Goal: Task Accomplishment & Management: Complete application form

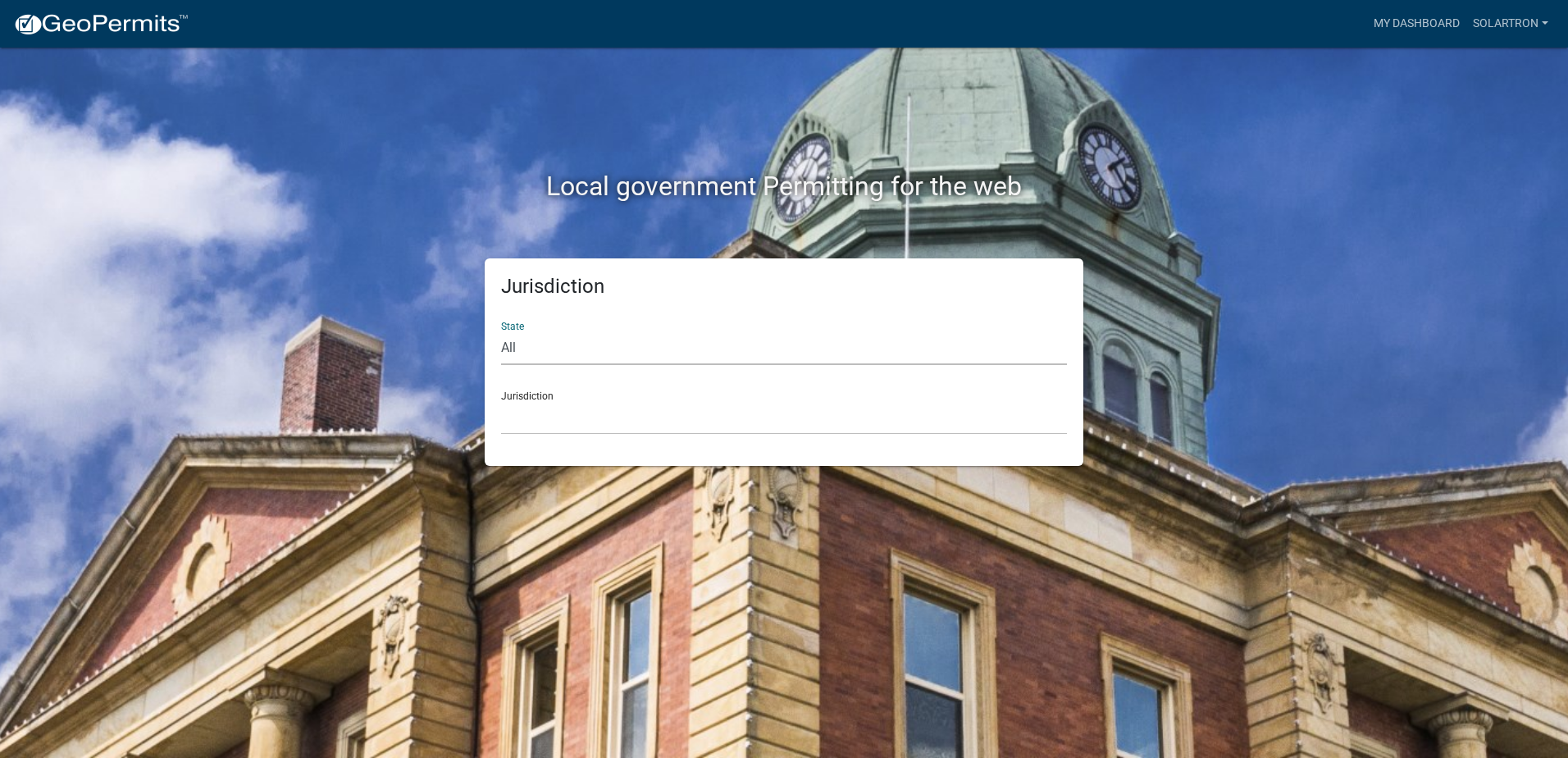
click at [655, 348] on select "All [US_STATE] [US_STATE] [US_STATE] [US_STATE] [US_STATE] [US_STATE] [US_STATE…" at bounding box center [784, 348] width 566 height 34
select select "[US_STATE]"
click at [501, 332] on select "All [US_STATE] [US_STATE] [US_STATE] [US_STATE] [US_STATE] [US_STATE] [US_STATE…" at bounding box center [784, 348] width 566 height 34
click at [586, 406] on select "City of [GEOGRAPHIC_DATA], [US_STATE] City of [GEOGRAPHIC_DATA], [US_STATE] Cit…" at bounding box center [784, 417] width 566 height 34
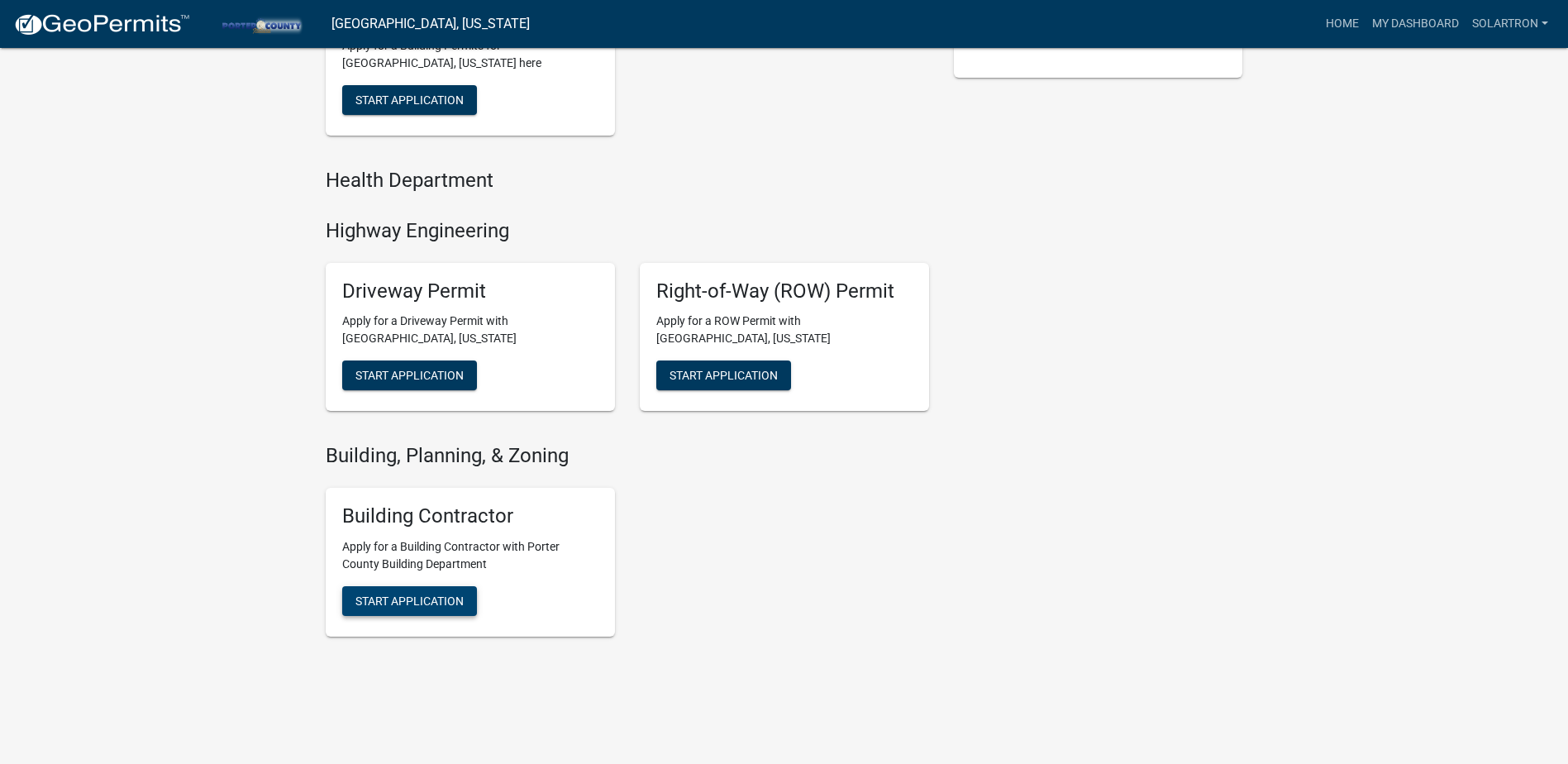
scroll to position [534, 0]
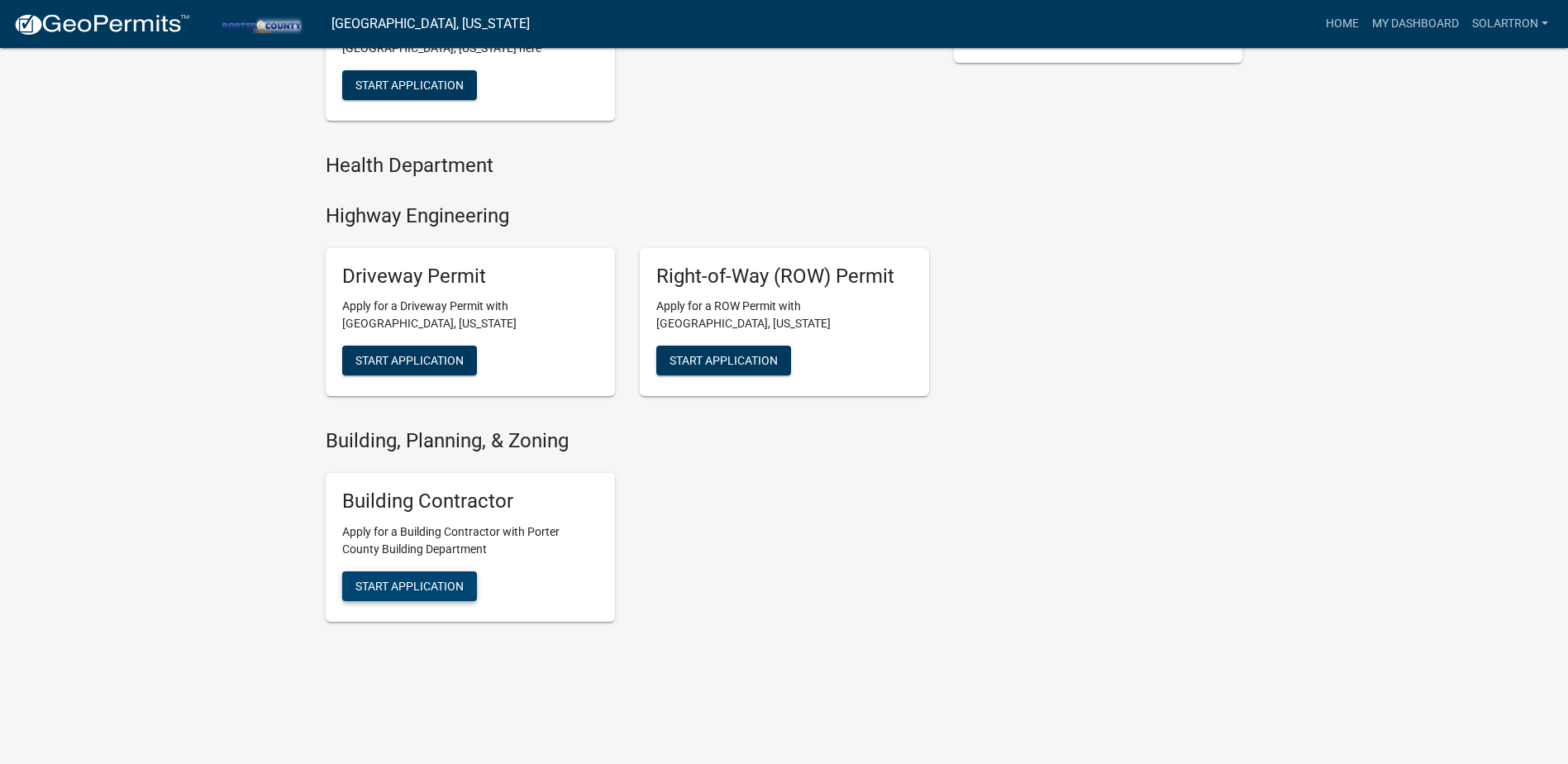
click at [414, 587] on span "Start Application" at bounding box center [409, 586] width 108 height 13
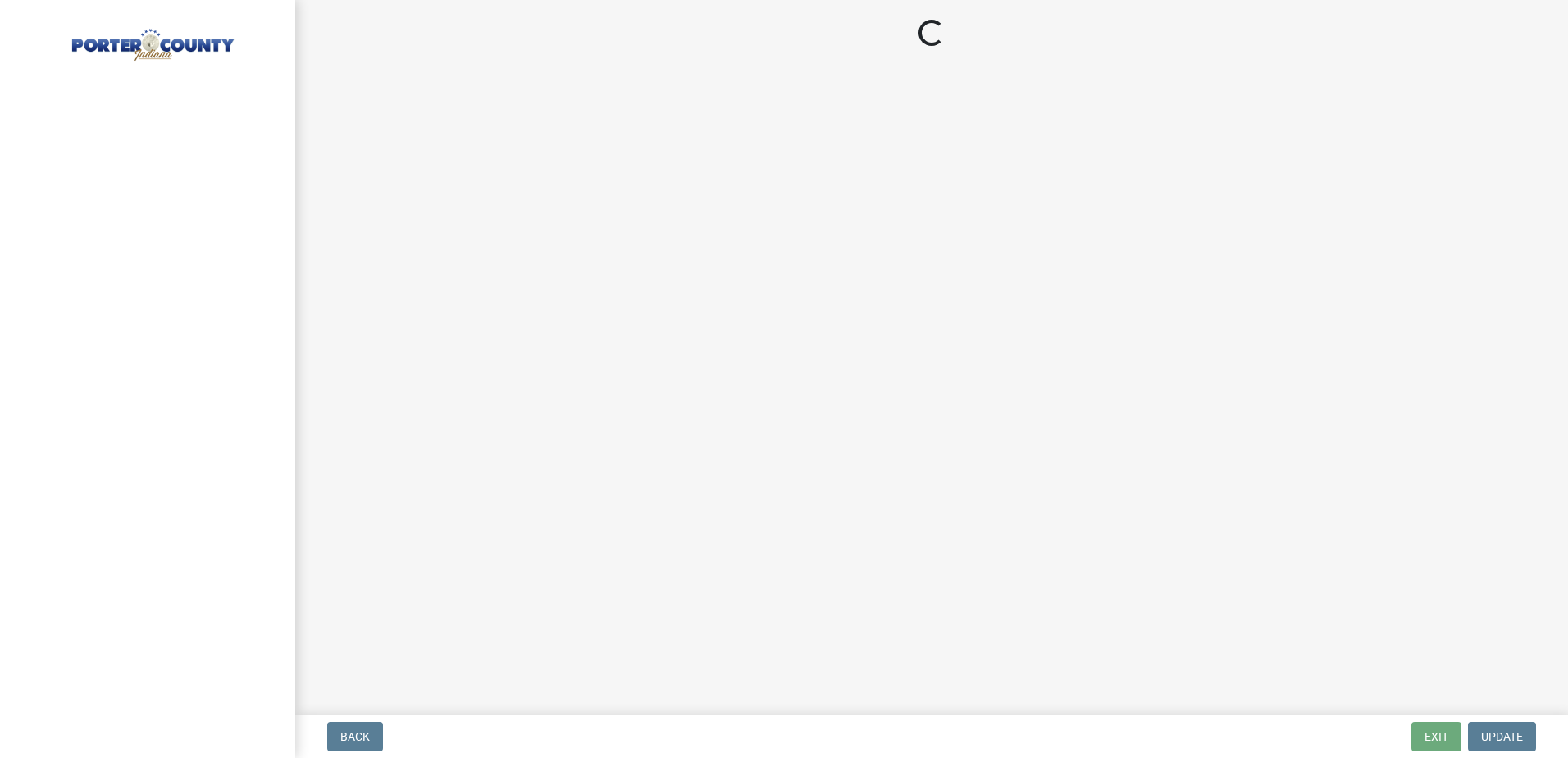
select select "IL"
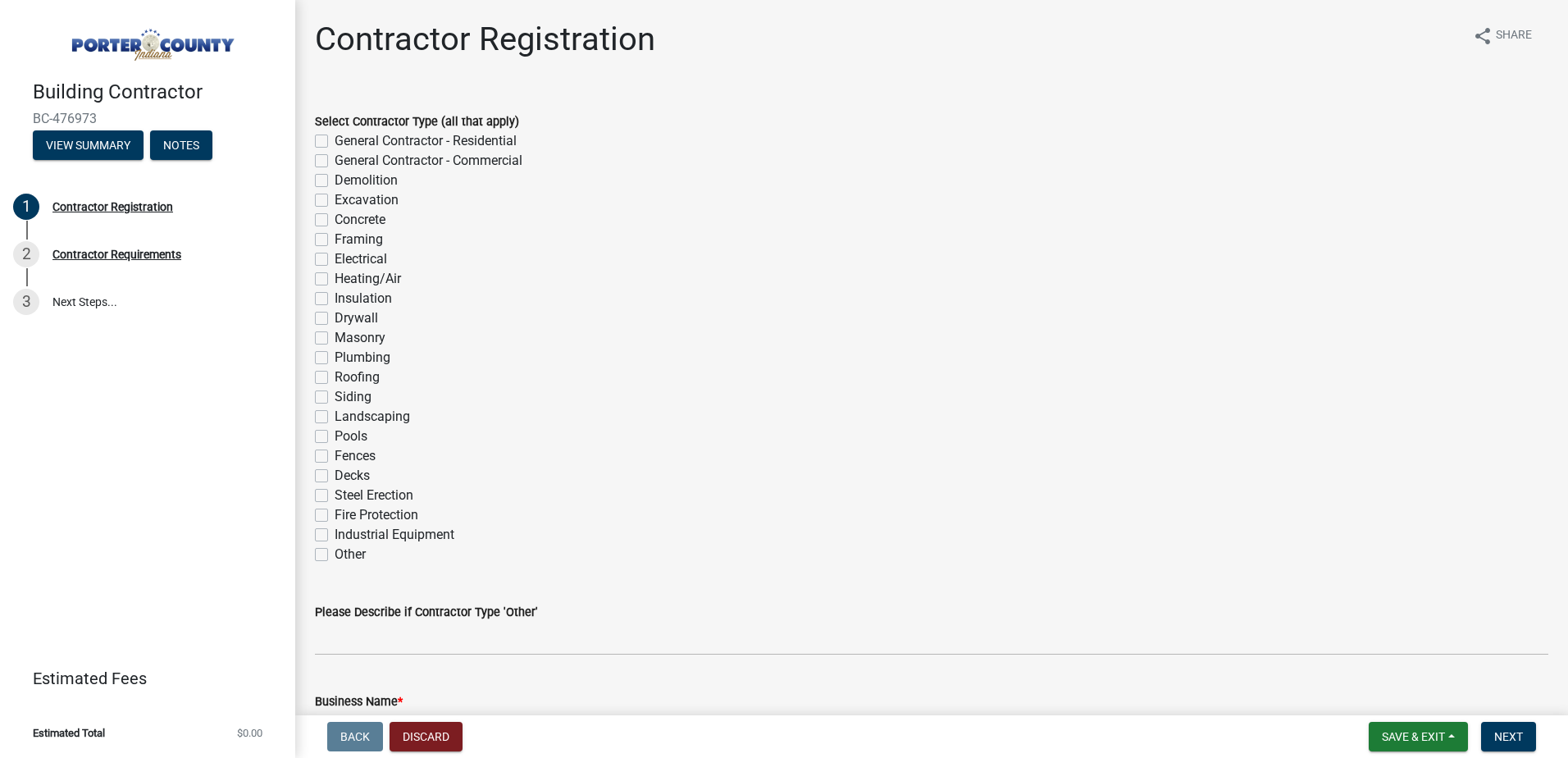
click at [335, 140] on label "General Contractor - Residential" at bounding box center [425, 141] width 182 height 19
click at [335, 140] on input "General Contractor - Residential" at bounding box center [339, 136] width 11 height 11
checkbox input "true"
checkbox input "false"
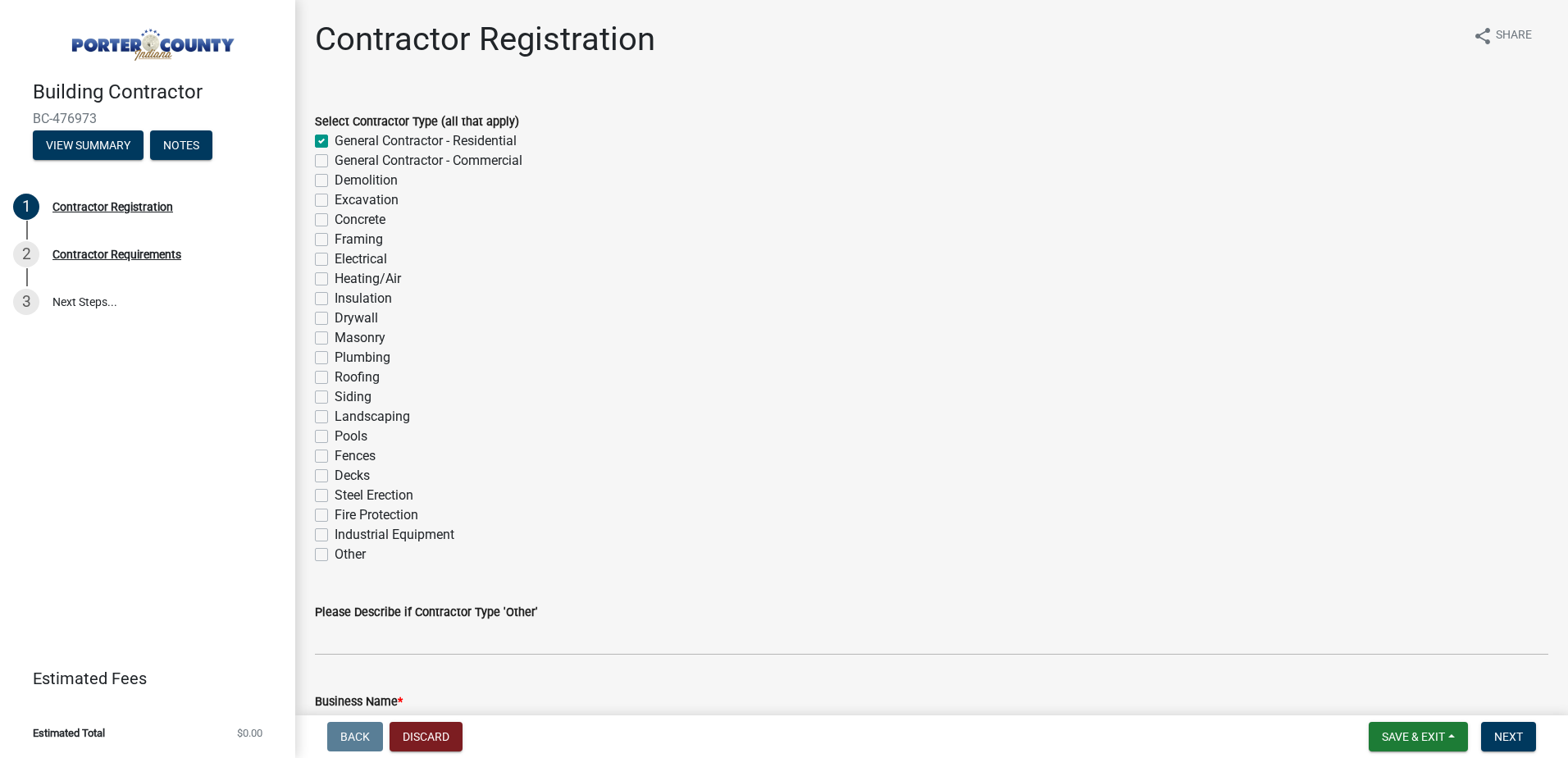
checkbox input "false"
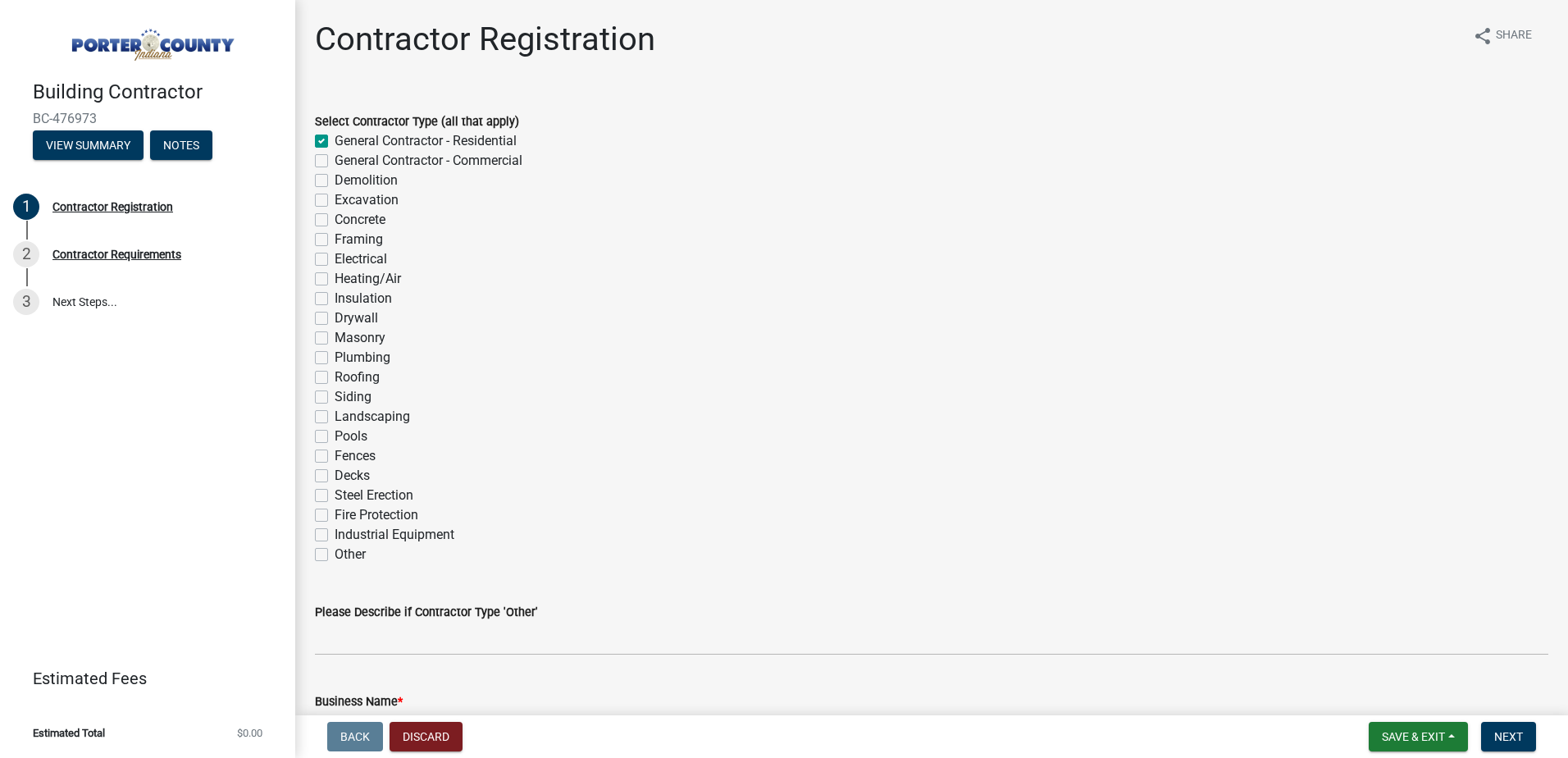
checkbox input "false"
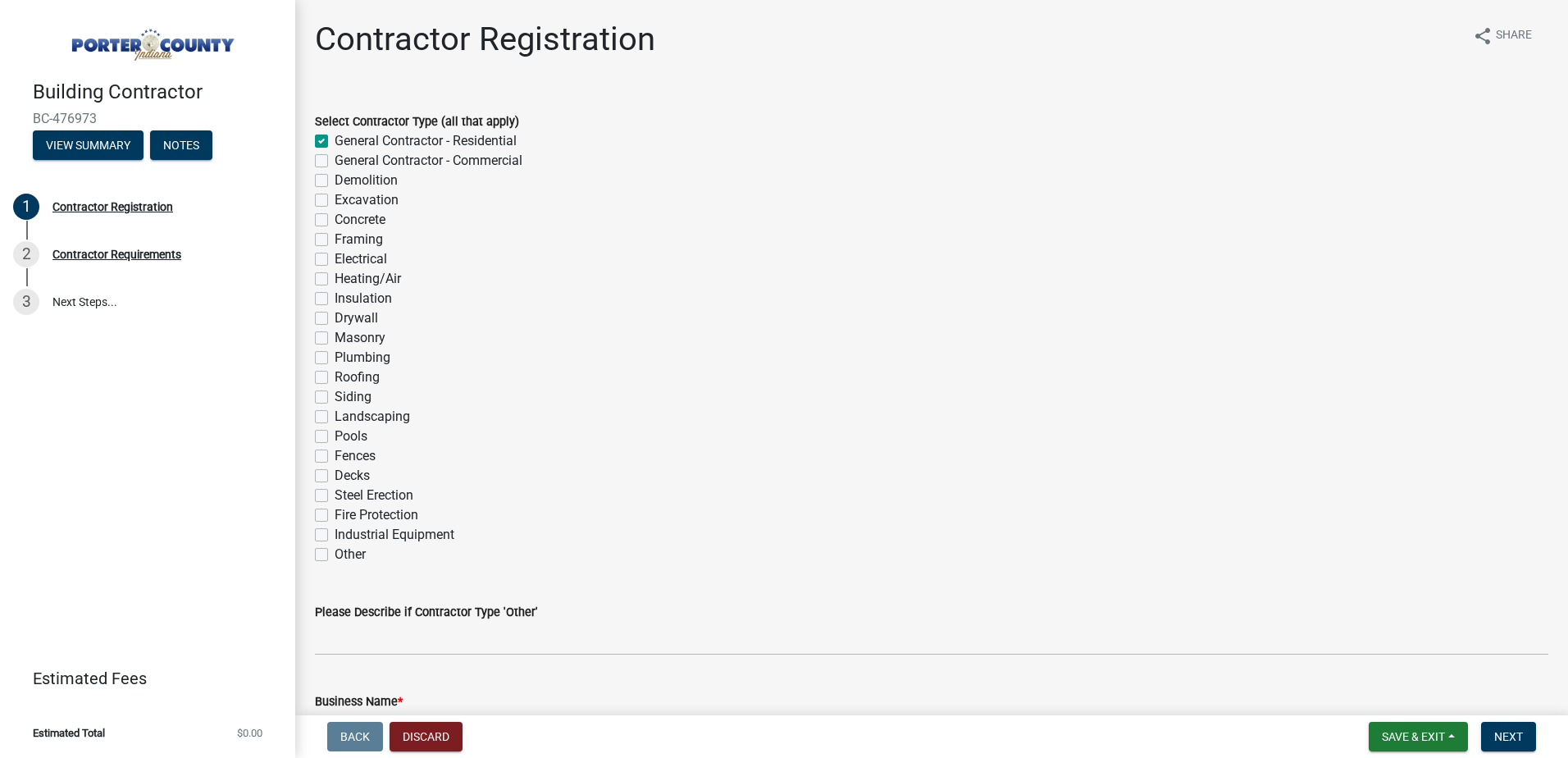
checkbox input "false"
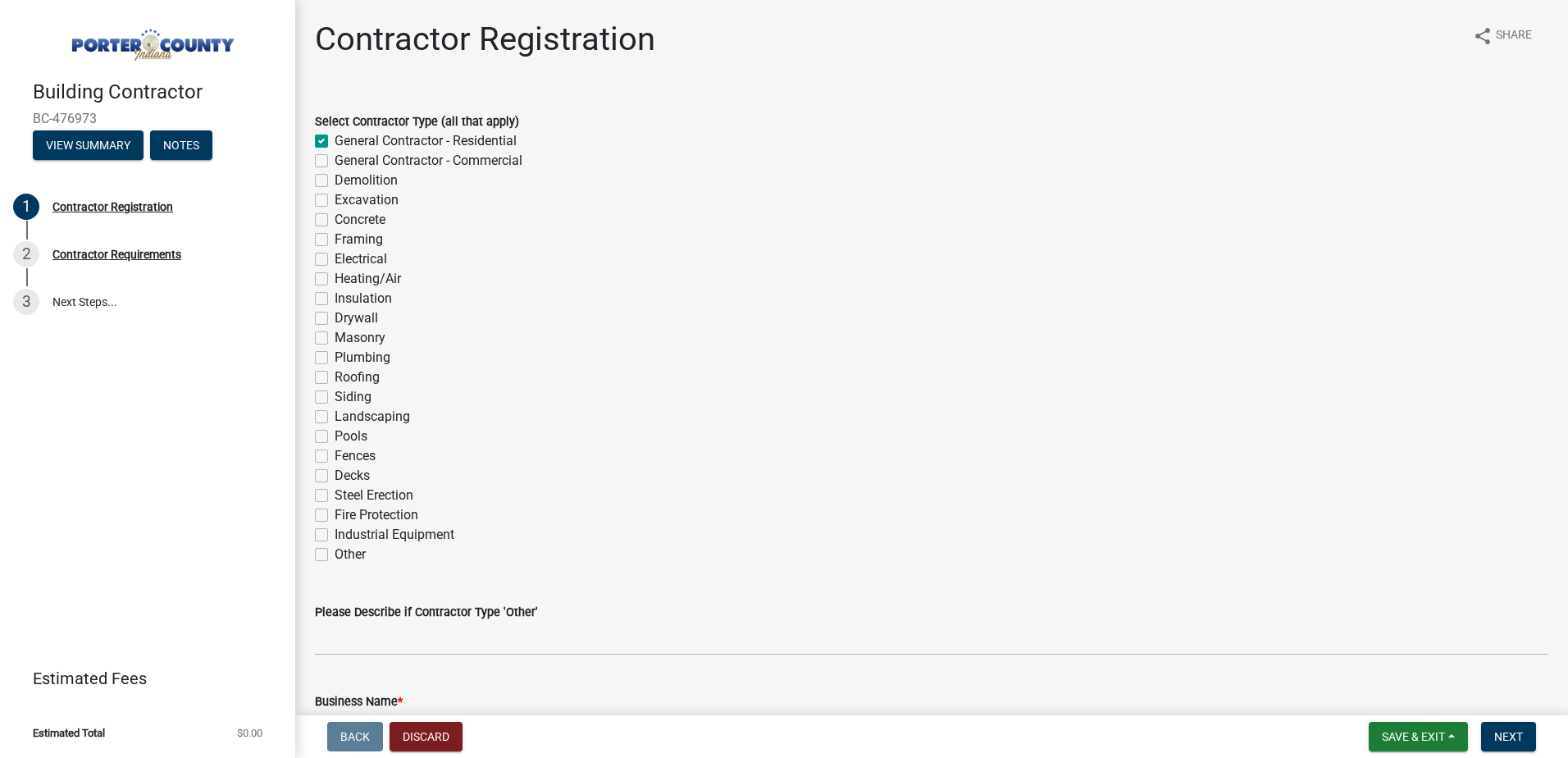
checkbox input "false"
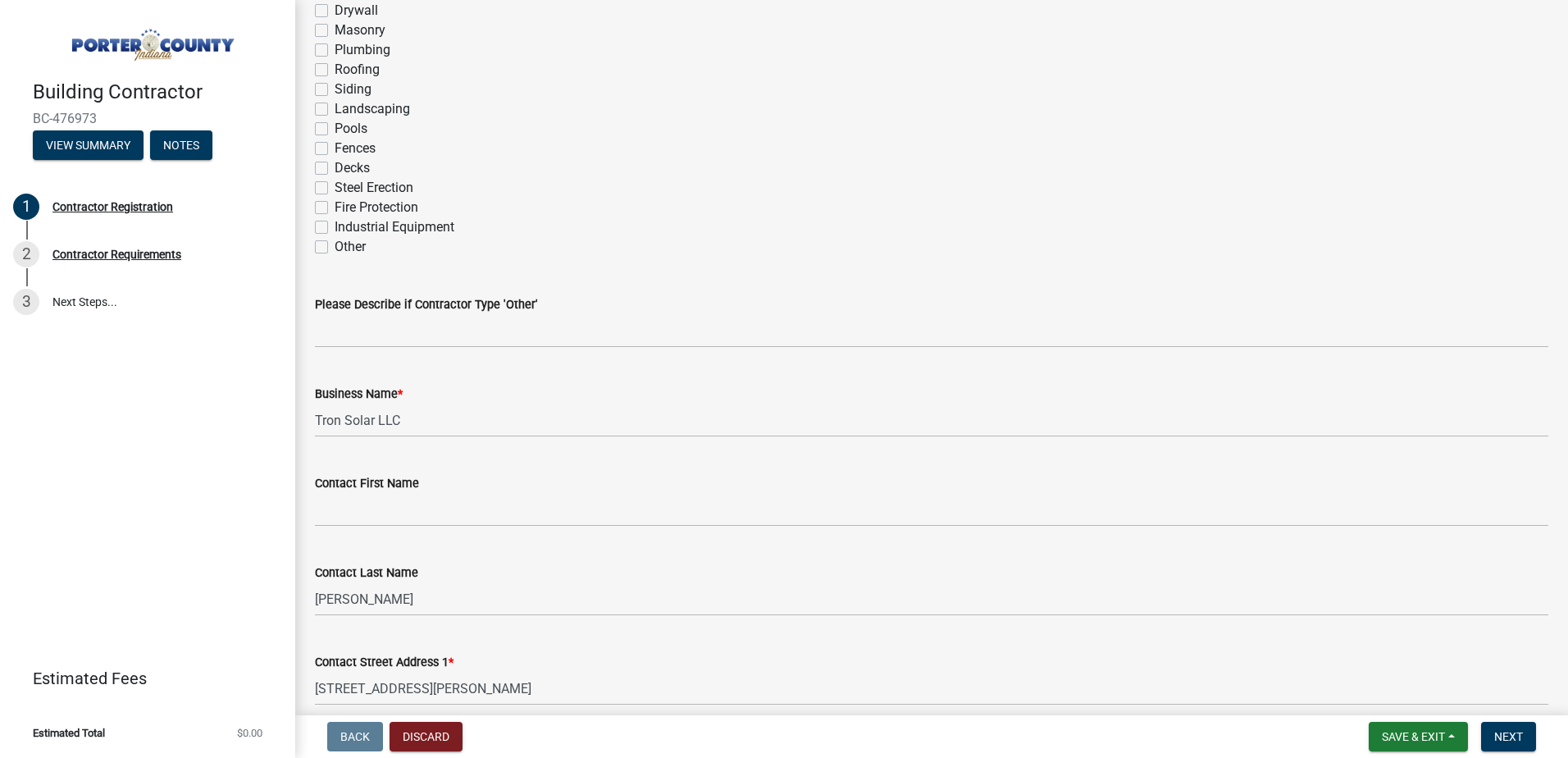
scroll to position [492, 0]
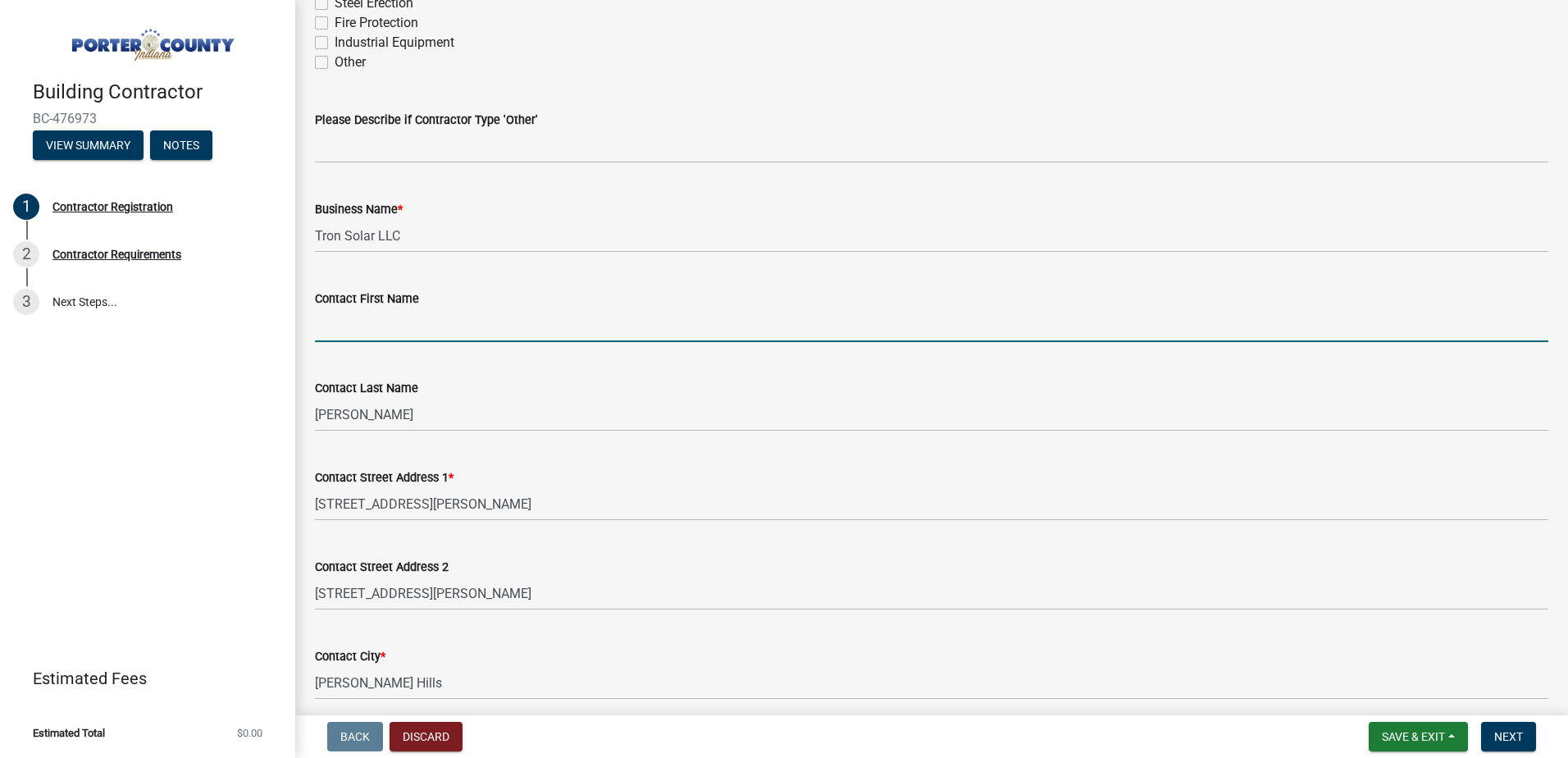
click at [416, 328] on input "Contact First Name" at bounding box center [932, 325] width 1233 height 34
type input "[PERSON_NAME]"
type input "Tron Solar LLC"
type input "[PERSON_NAME]"
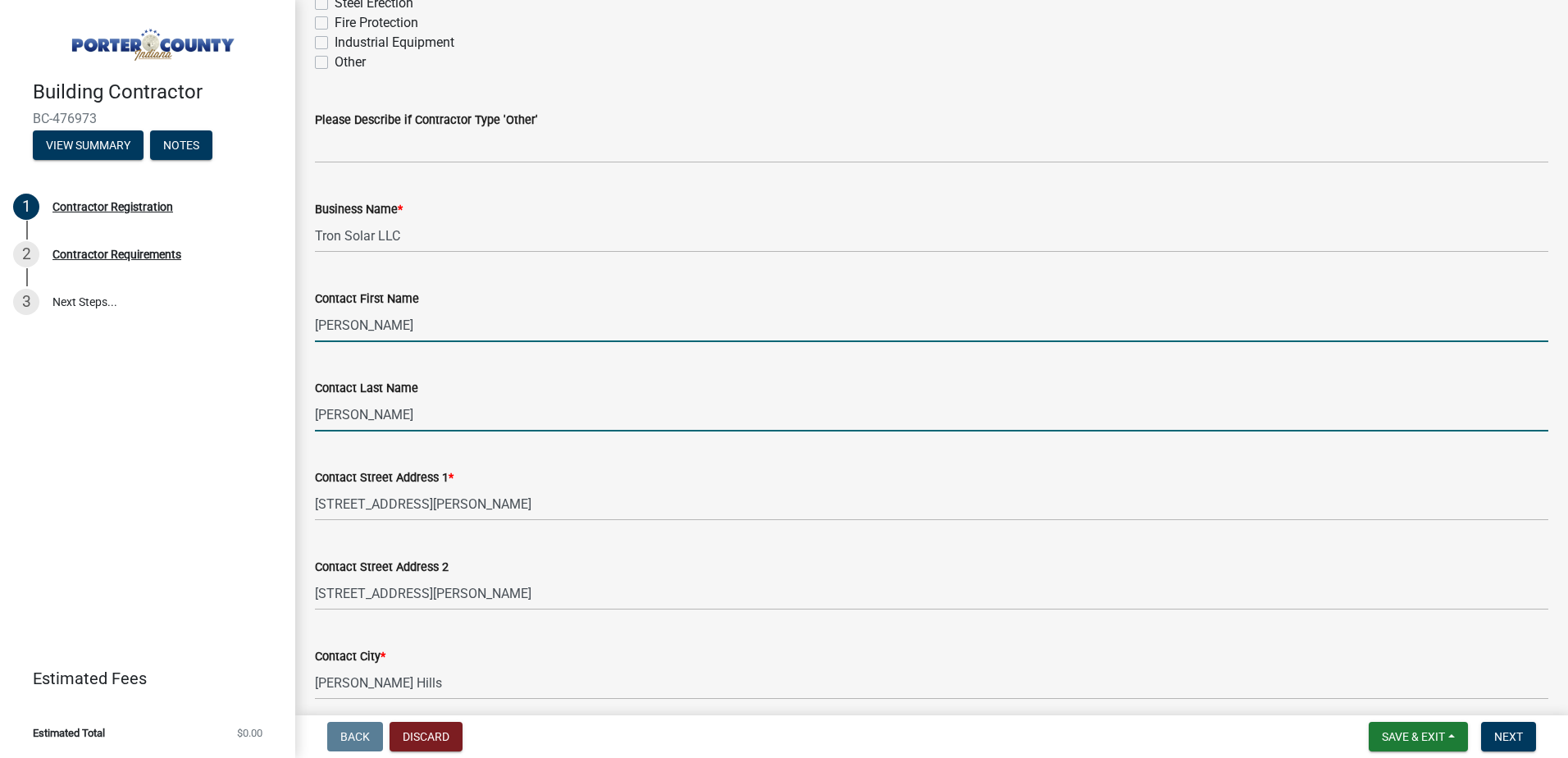
click at [343, 417] on input "[PERSON_NAME]" at bounding box center [932, 415] width 1233 height 34
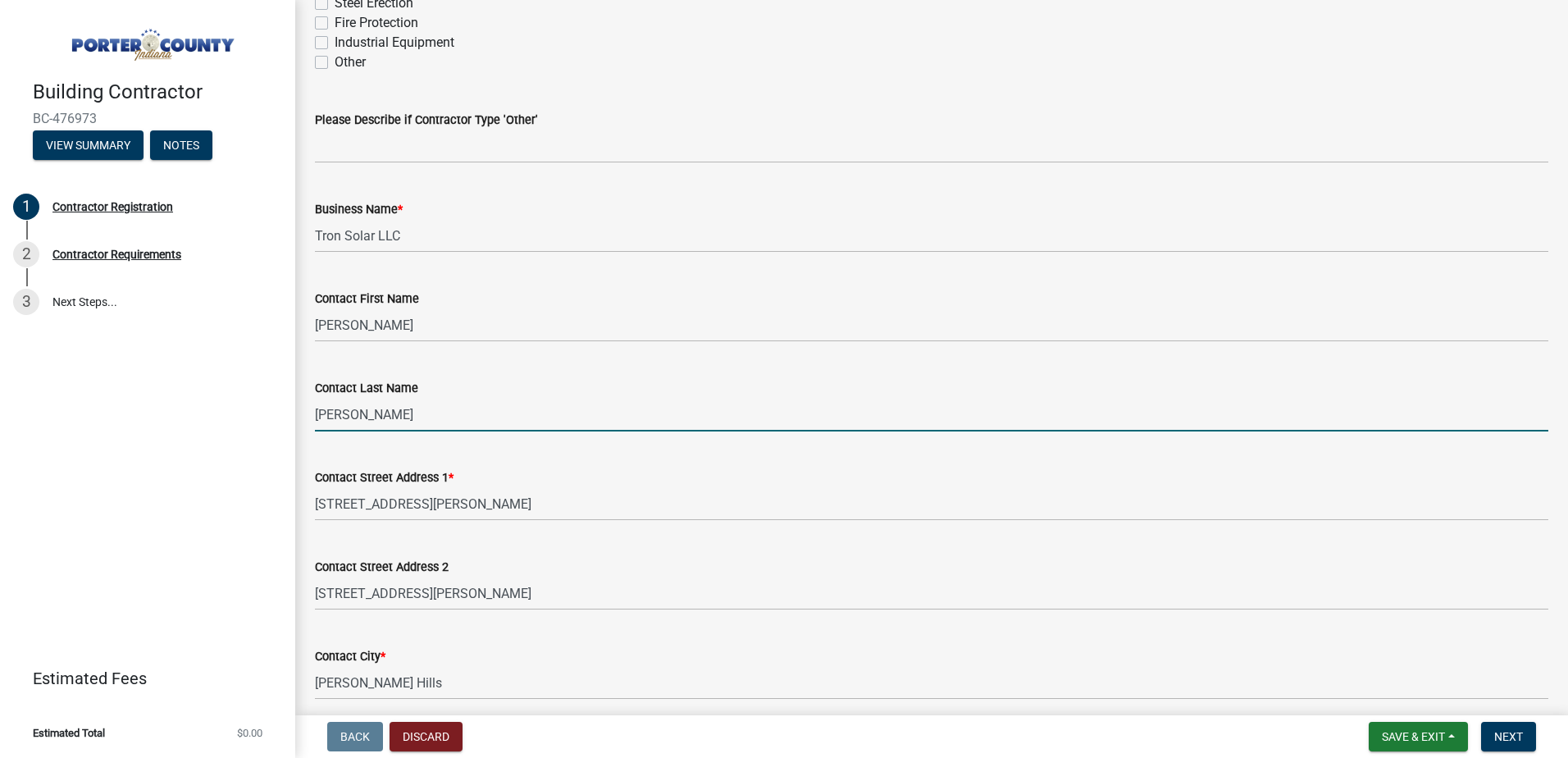
type input "[PERSON_NAME]"
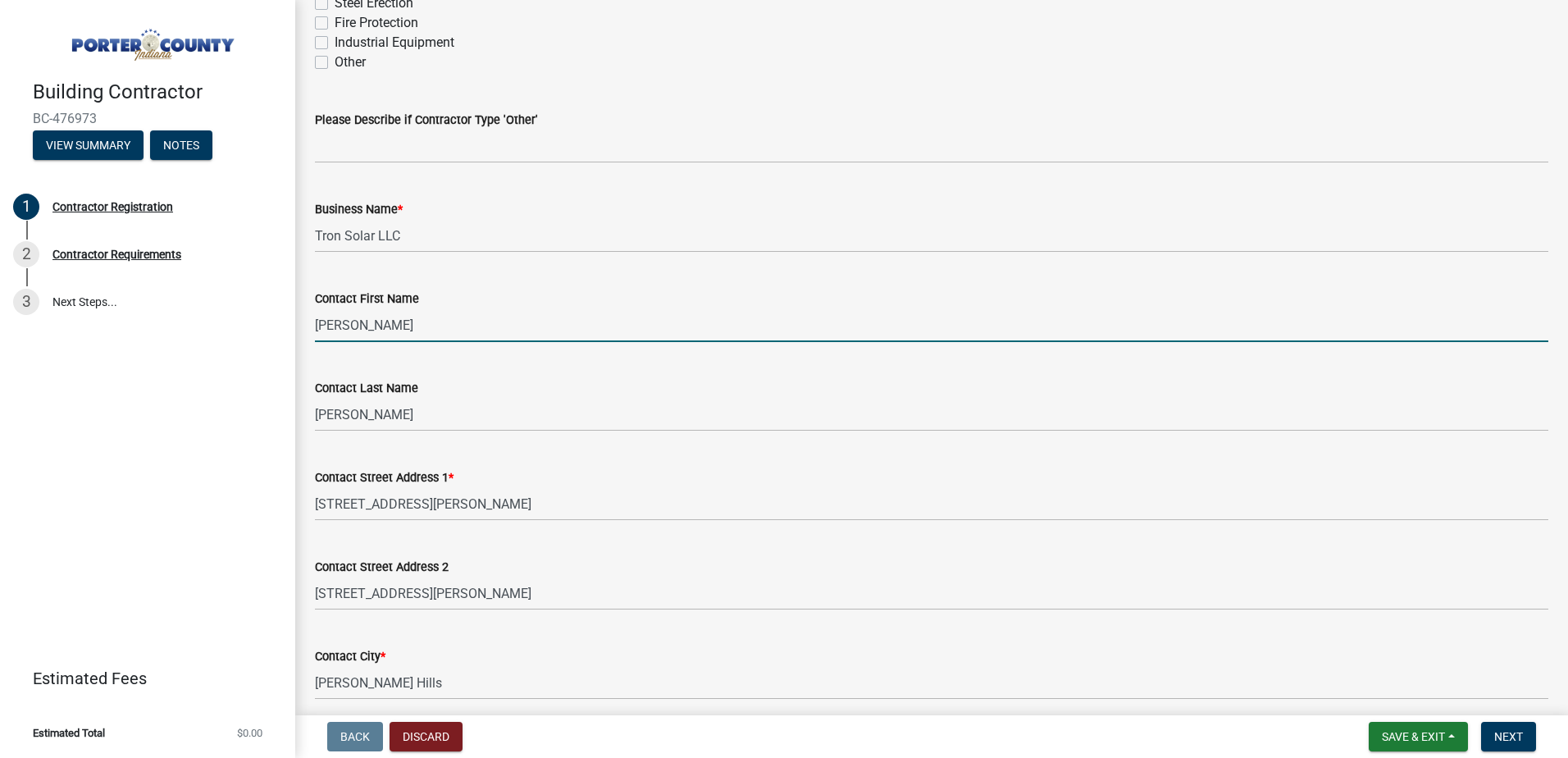
click at [360, 317] on input "[PERSON_NAME]" at bounding box center [932, 325] width 1233 height 34
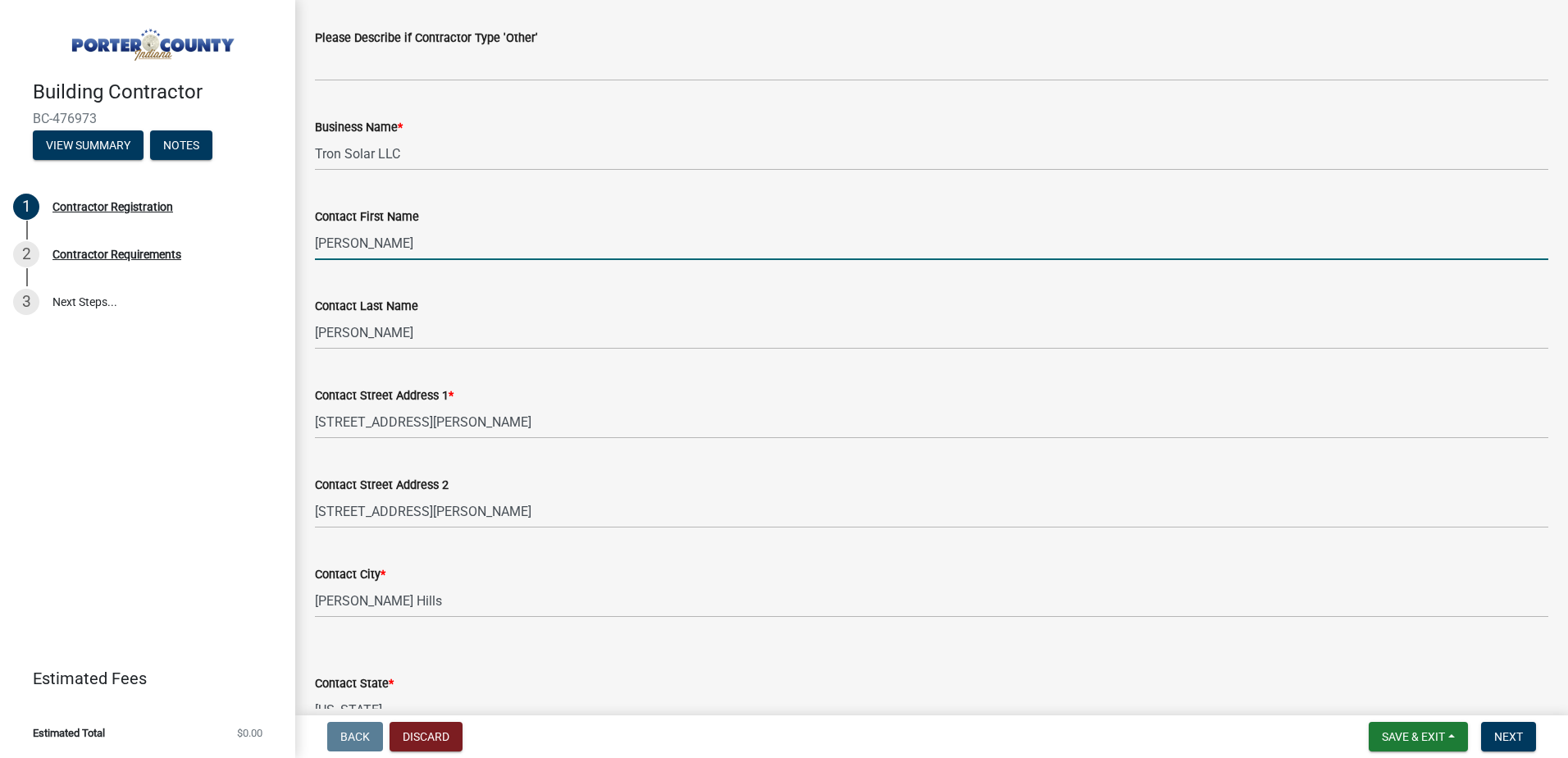
type input "[PERSON_NAME]"
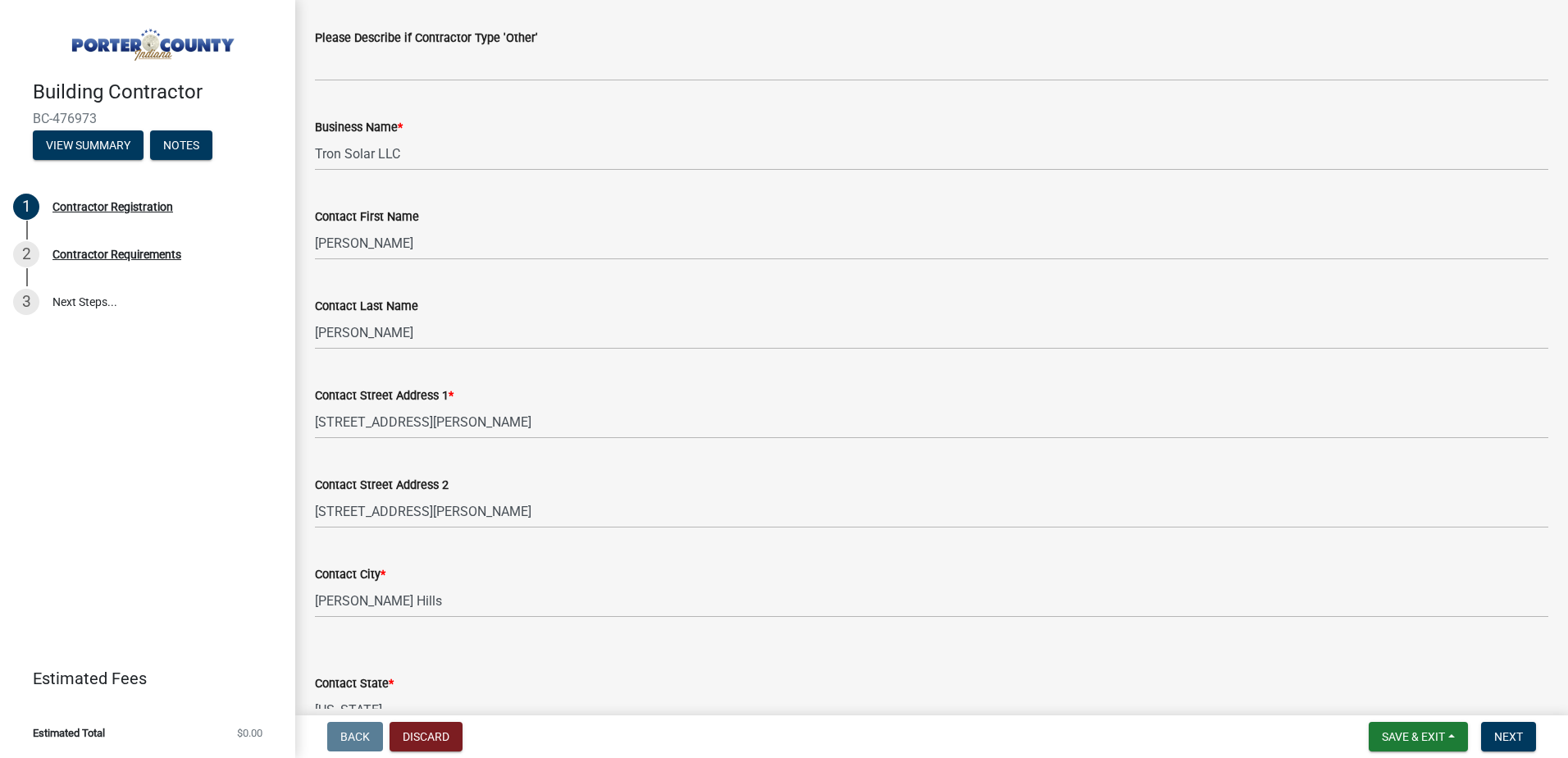
click at [492, 530] on wm-data-entity-input "Contact Street Address 2 [STREET_ADDRESS][PERSON_NAME]" at bounding box center [932, 496] width 1233 height 90
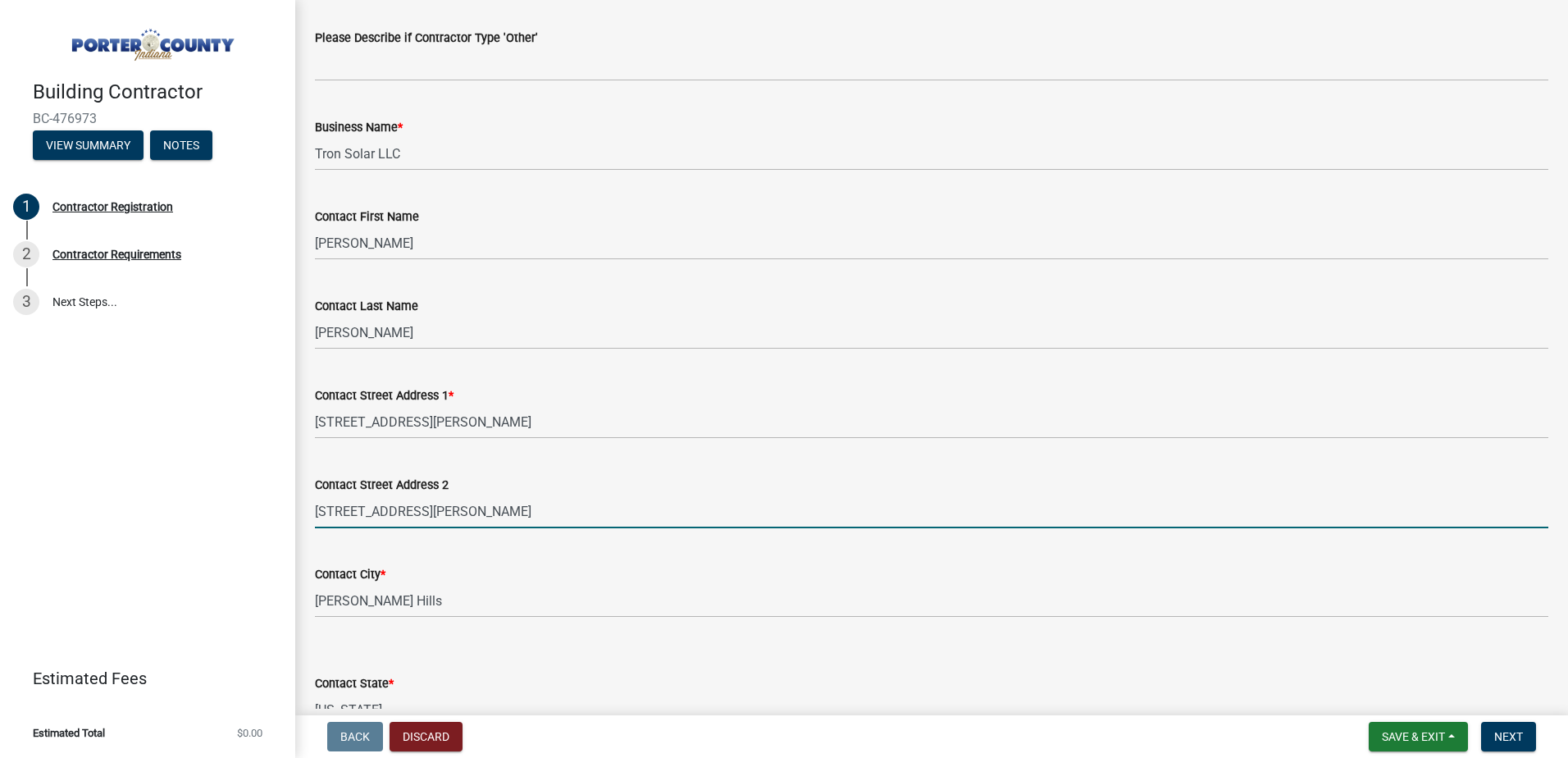
click at [539, 512] on input "[STREET_ADDRESS][PERSON_NAME]" at bounding box center [932, 511] width 1233 height 34
type input "\"
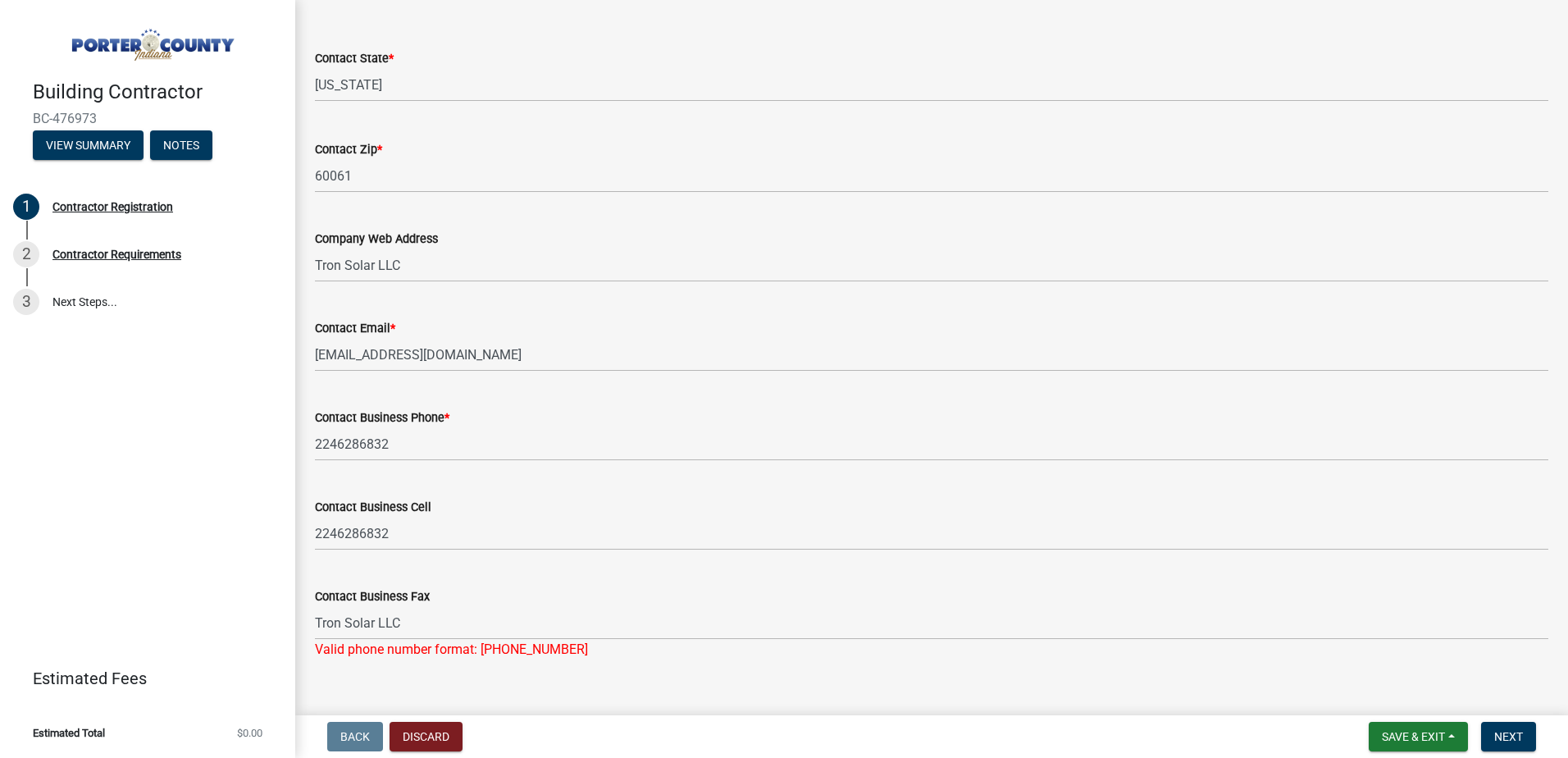
scroll to position [1227, 0]
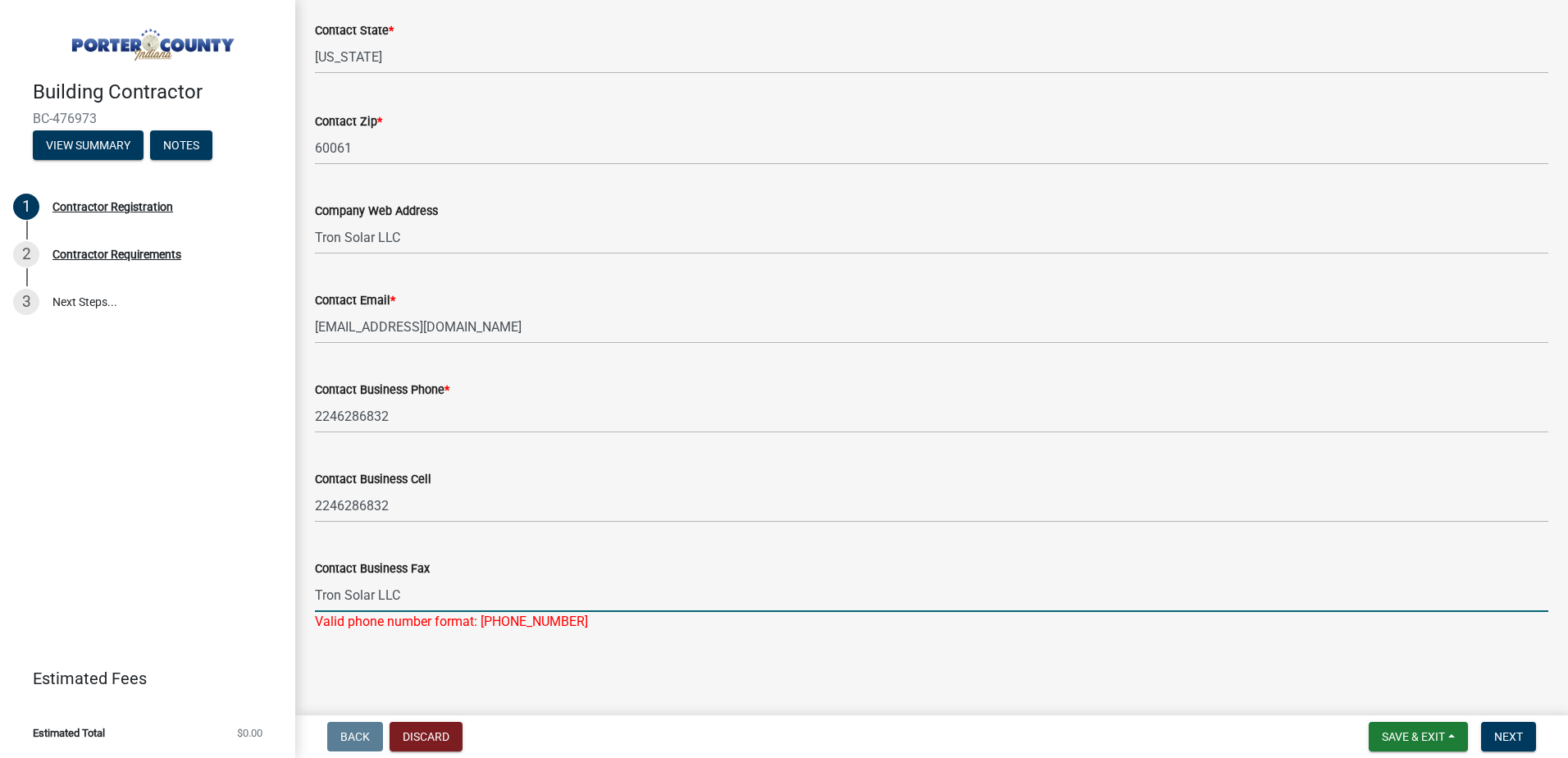
click at [454, 595] on input "Tron Solar LLC" at bounding box center [932, 595] width 1233 height 34
click at [392, 583] on input "Tron Solar LLC" at bounding box center [932, 595] width 1233 height 34
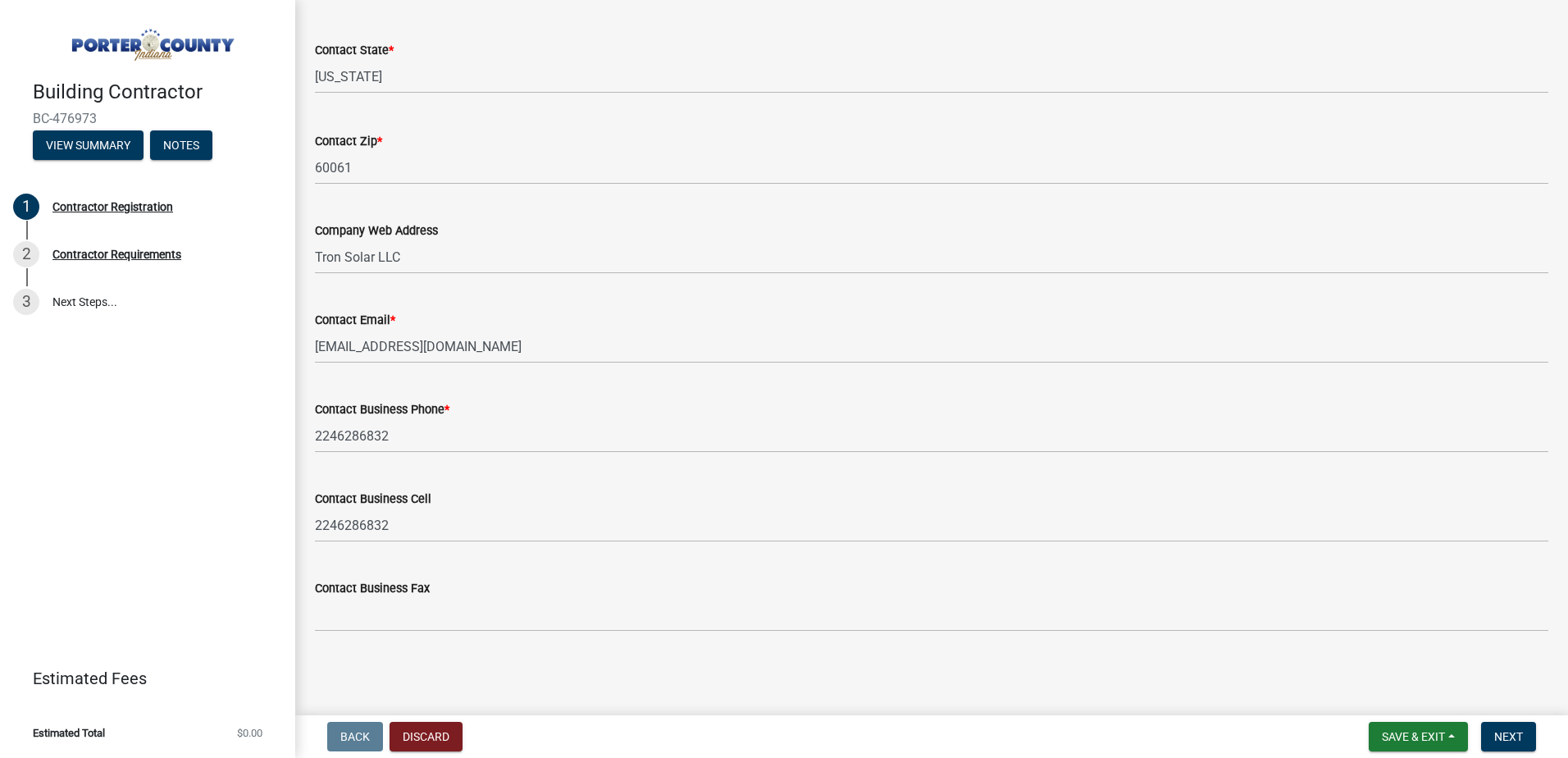
click at [1507, 728] on button "Next" at bounding box center [1508, 737] width 54 height 29
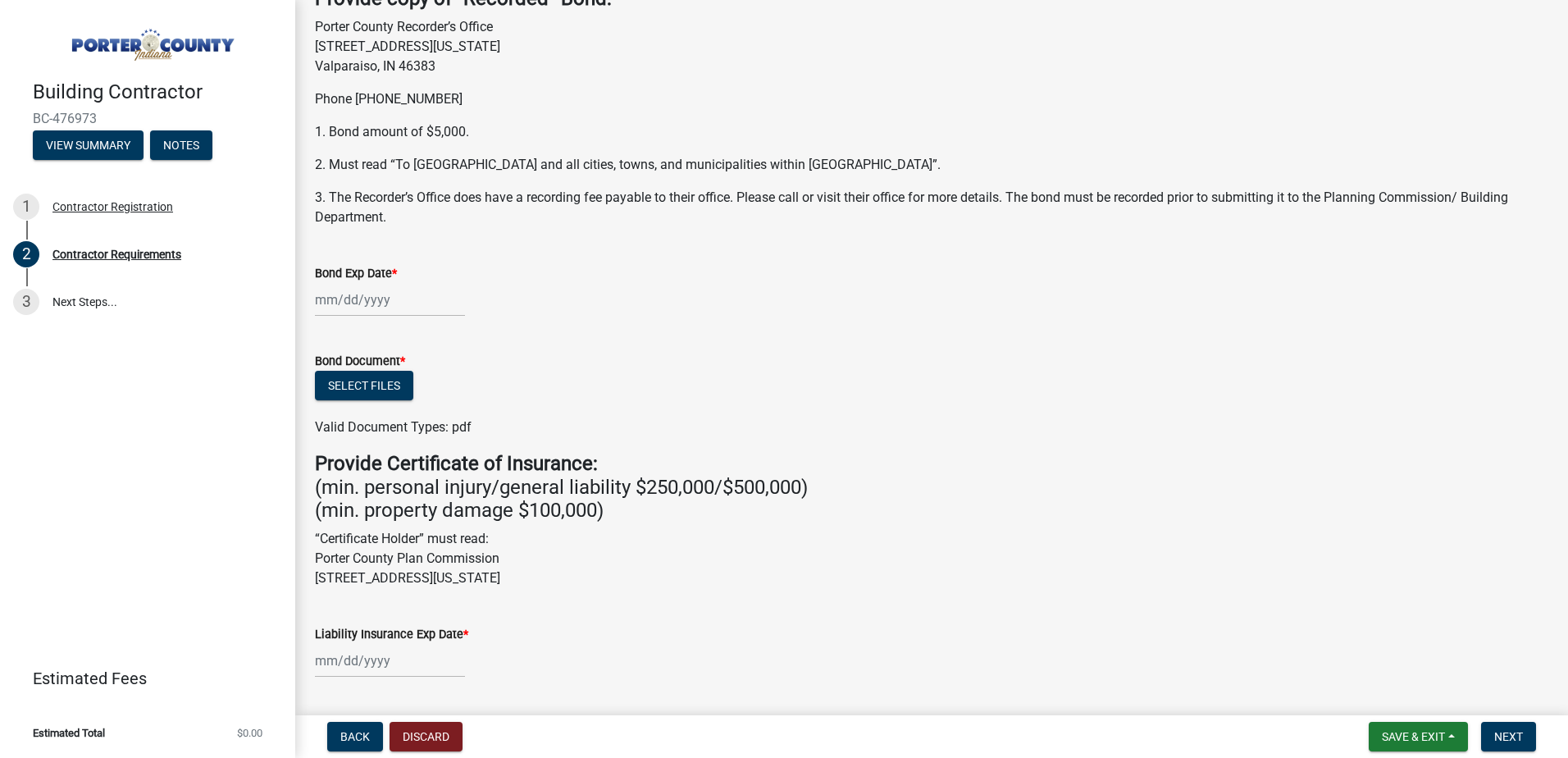
scroll to position [82, 0]
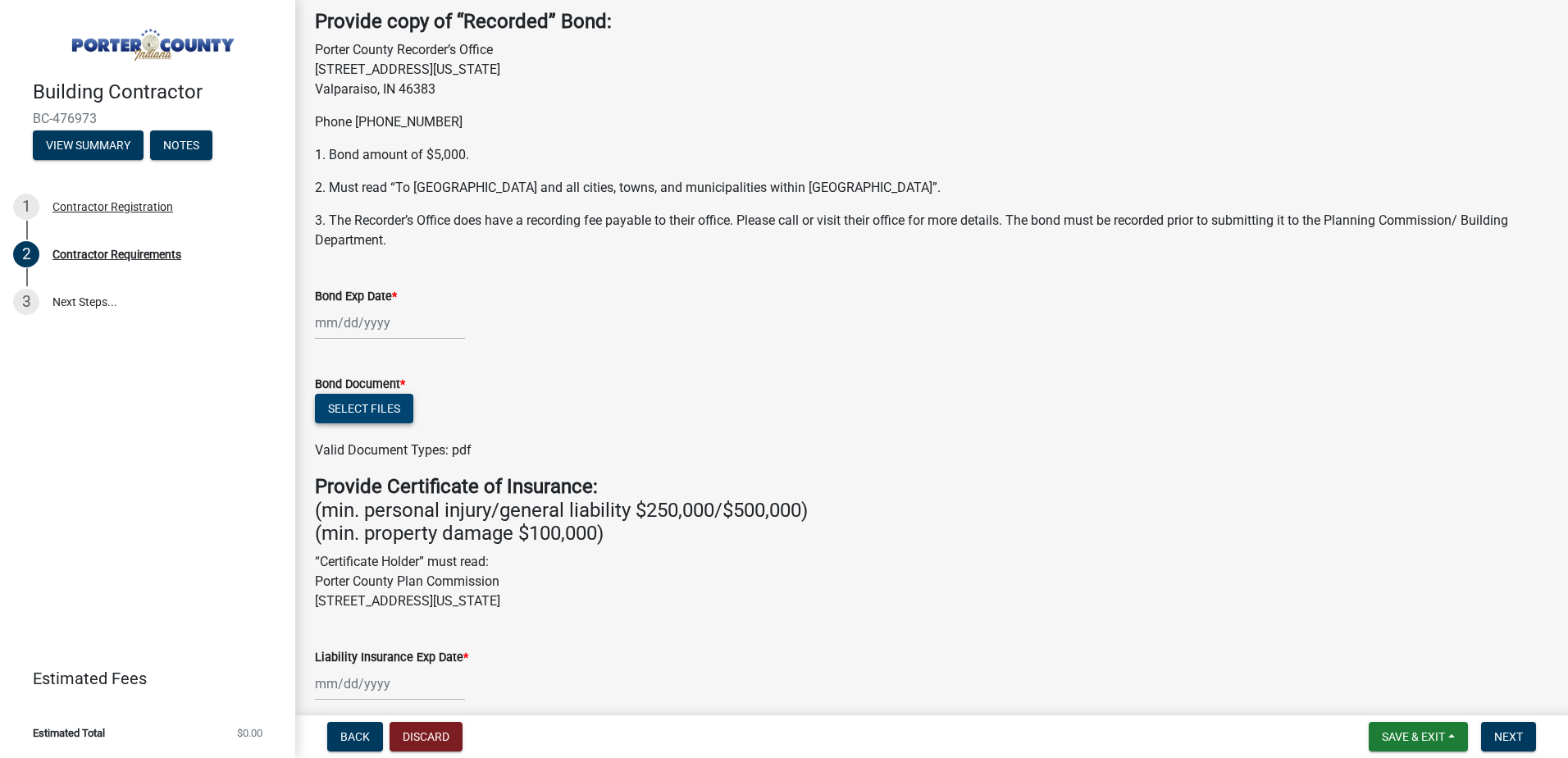
click at [363, 403] on button "Select files" at bounding box center [364, 409] width 98 height 29
click at [349, 327] on div at bounding box center [390, 322] width 150 height 34
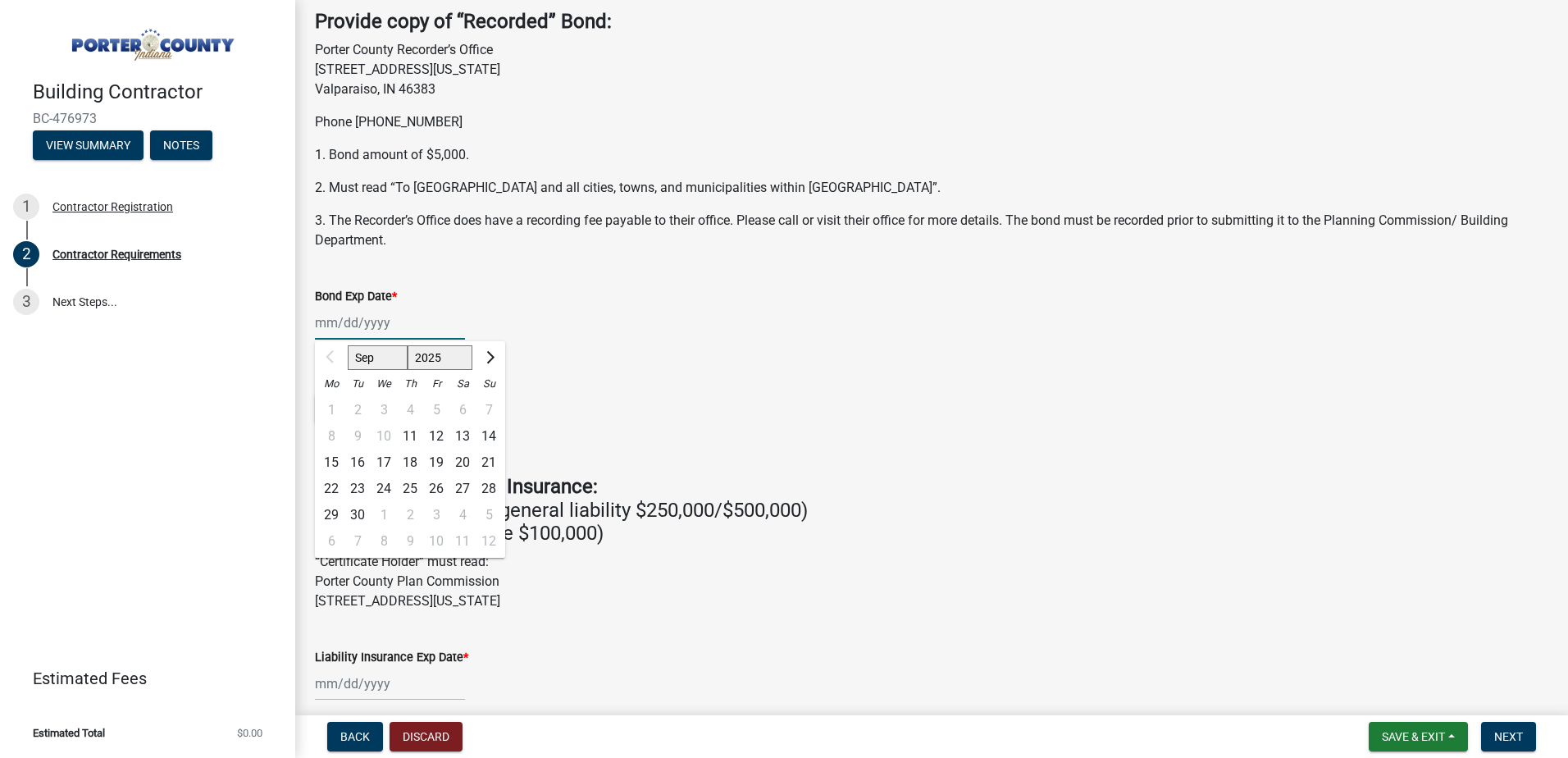
click at [367, 363] on select "Sep Oct Nov Dec" at bounding box center [377, 357] width 60 height 24
click at [440, 347] on select "2025 2026 2027 2028 2029 2030 2031 2032 2033 2034 2035 2036 2037 2038 2039 2040…" at bounding box center [440, 357] width 65 height 24
select select "2026"
click at [408, 345] on select "2025 2026 2027 2028 2029 2030 2031 2032 2033 2034 2035 2036 2037 2038 2039 2040…" at bounding box center [440, 357] width 65 height 24
click at [366, 353] on select "Jan Feb Mar Apr May Jun [DATE] Aug Sep Oct Nov Dec" at bounding box center [380, 357] width 66 height 24
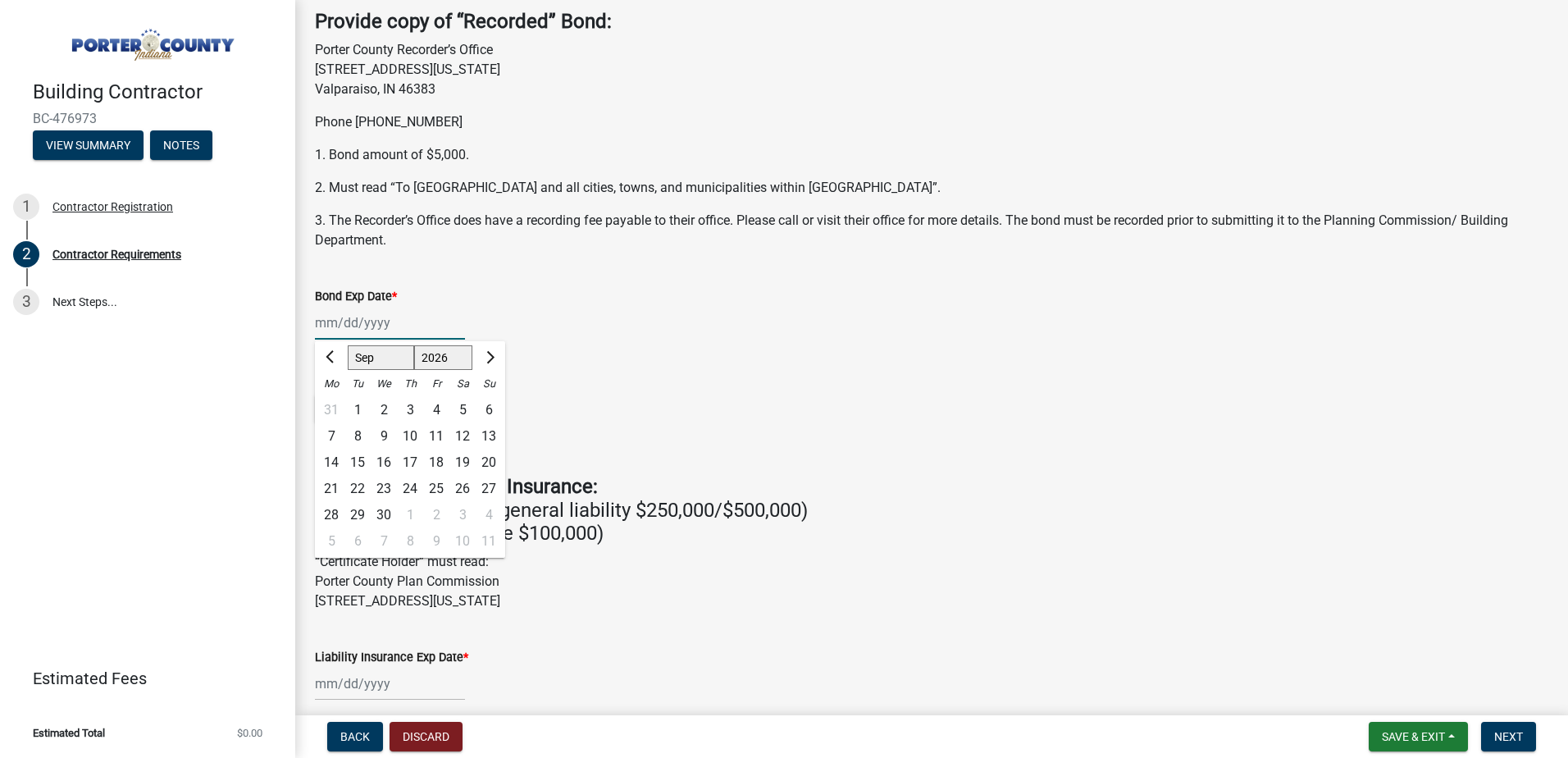
select select "5"
click at [347, 345] on select "Jan Feb Mar Apr May Jun [DATE] Aug Sep Oct Nov Dec" at bounding box center [380, 357] width 66 height 24
click at [460, 438] on div "9" at bounding box center [462, 436] width 26 height 26
type input "[DATE]"
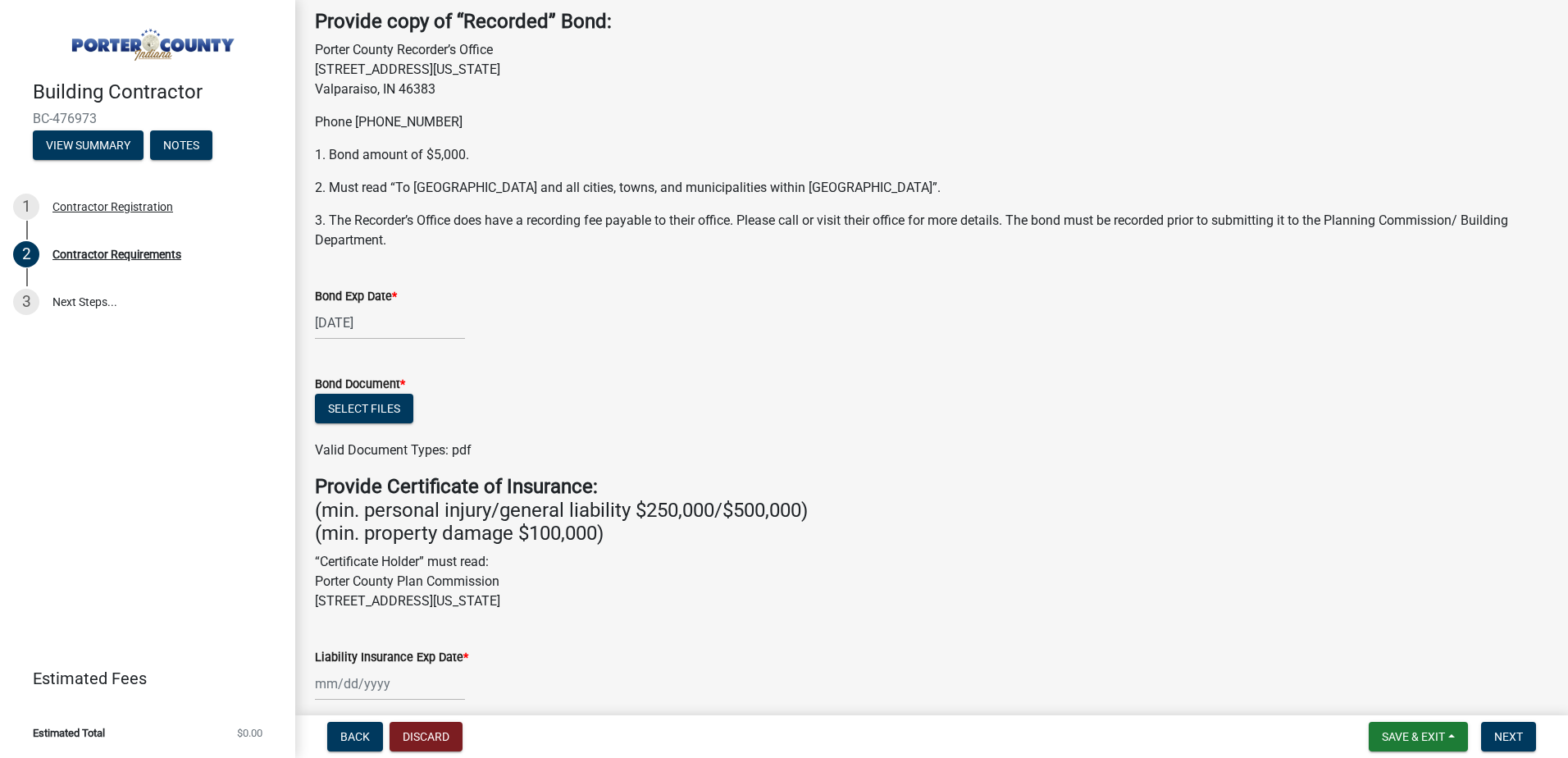
click at [629, 427] on ul at bounding box center [932, 433] width 1233 height 13
click at [363, 313] on div "[DATE]" at bounding box center [390, 322] width 150 height 34
select select "5"
select select "2026"
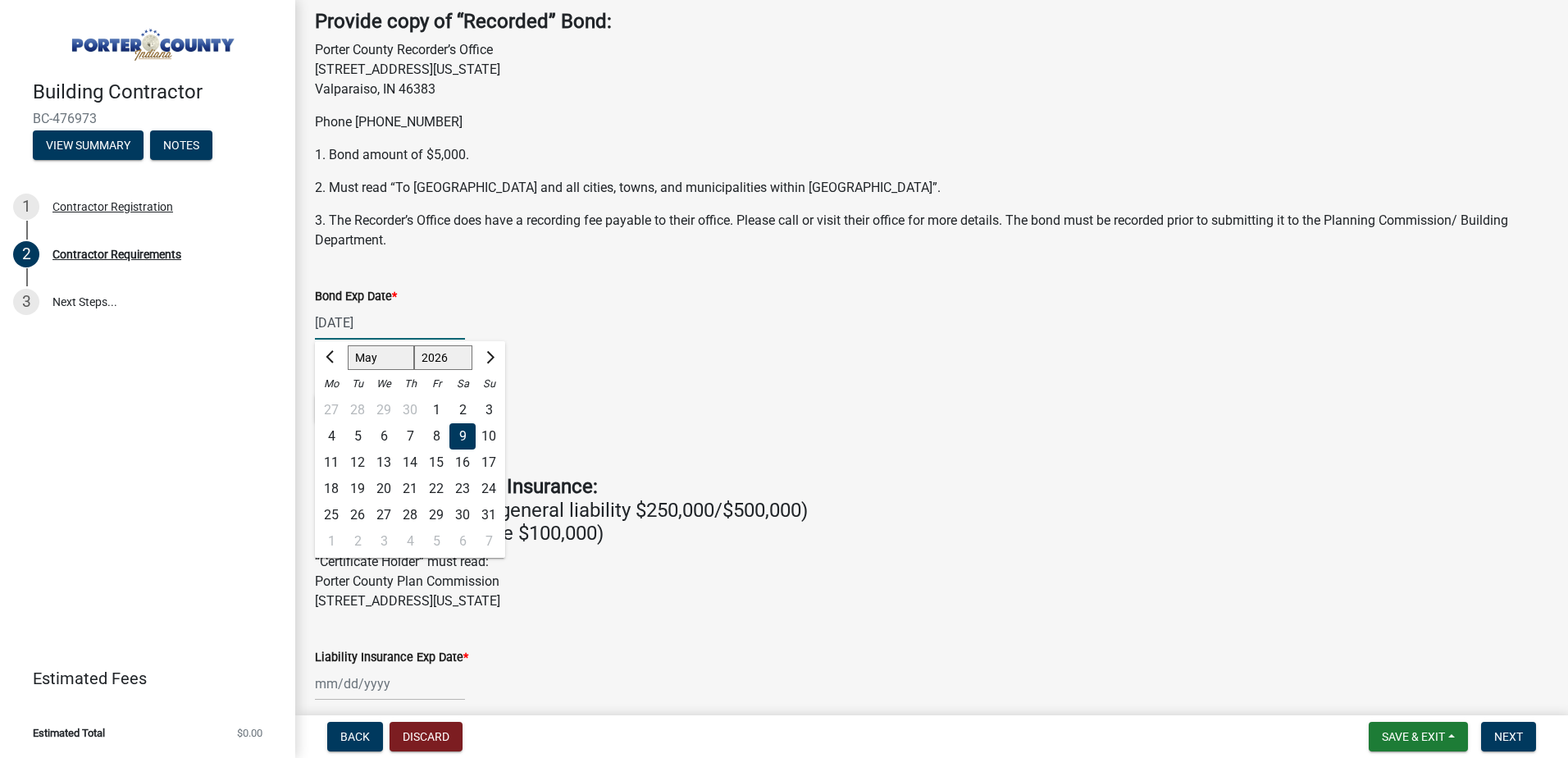
click at [391, 328] on input "[DATE]" at bounding box center [390, 322] width 150 height 34
click at [596, 310] on div "[DATE] Jan Feb Mar Apr May Jun [DATE] Aug Sep Oct Nov [DATE] 2026 2027 2028 202…" at bounding box center [932, 322] width 1233 height 34
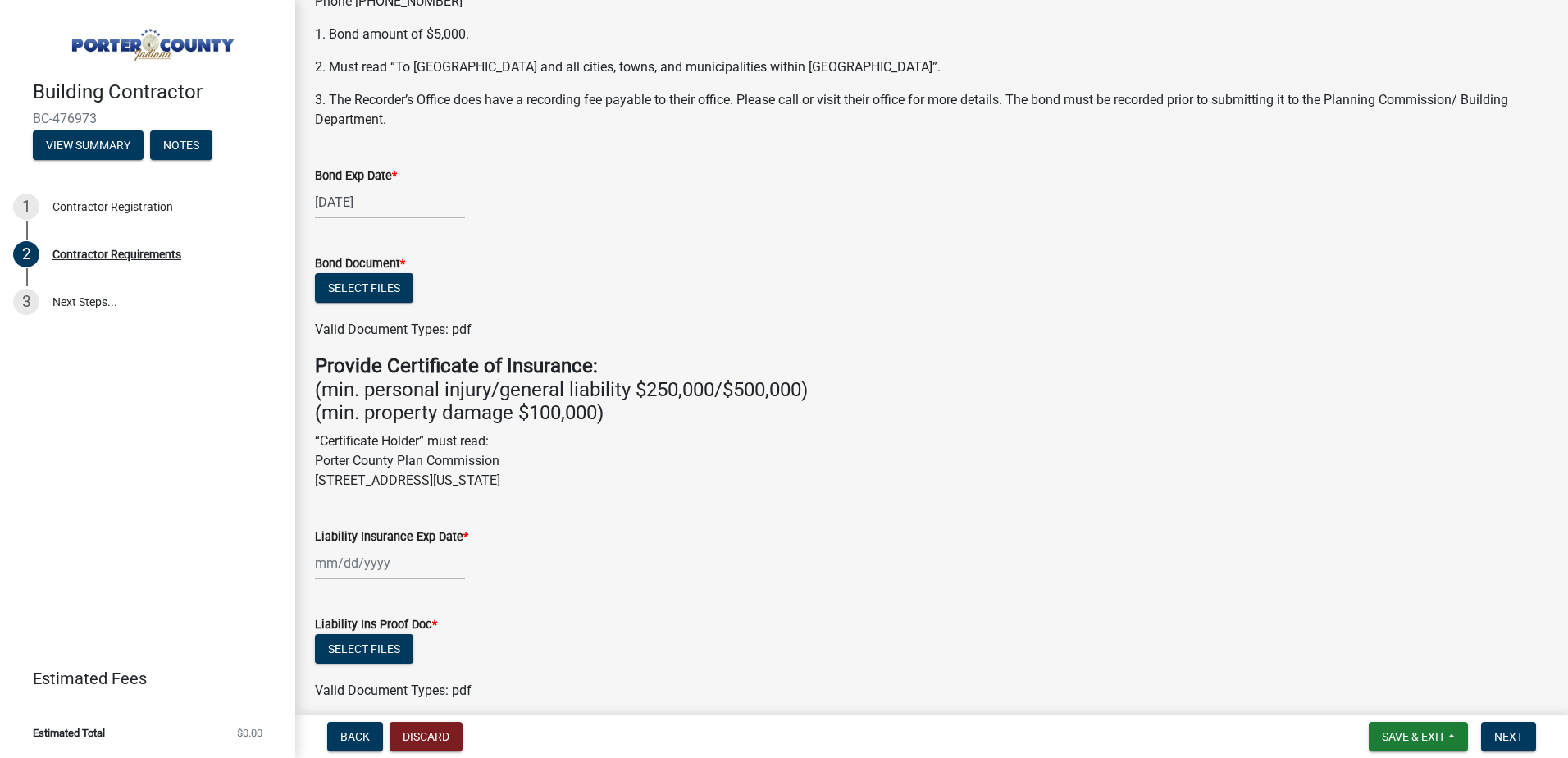
scroll to position [328, 0]
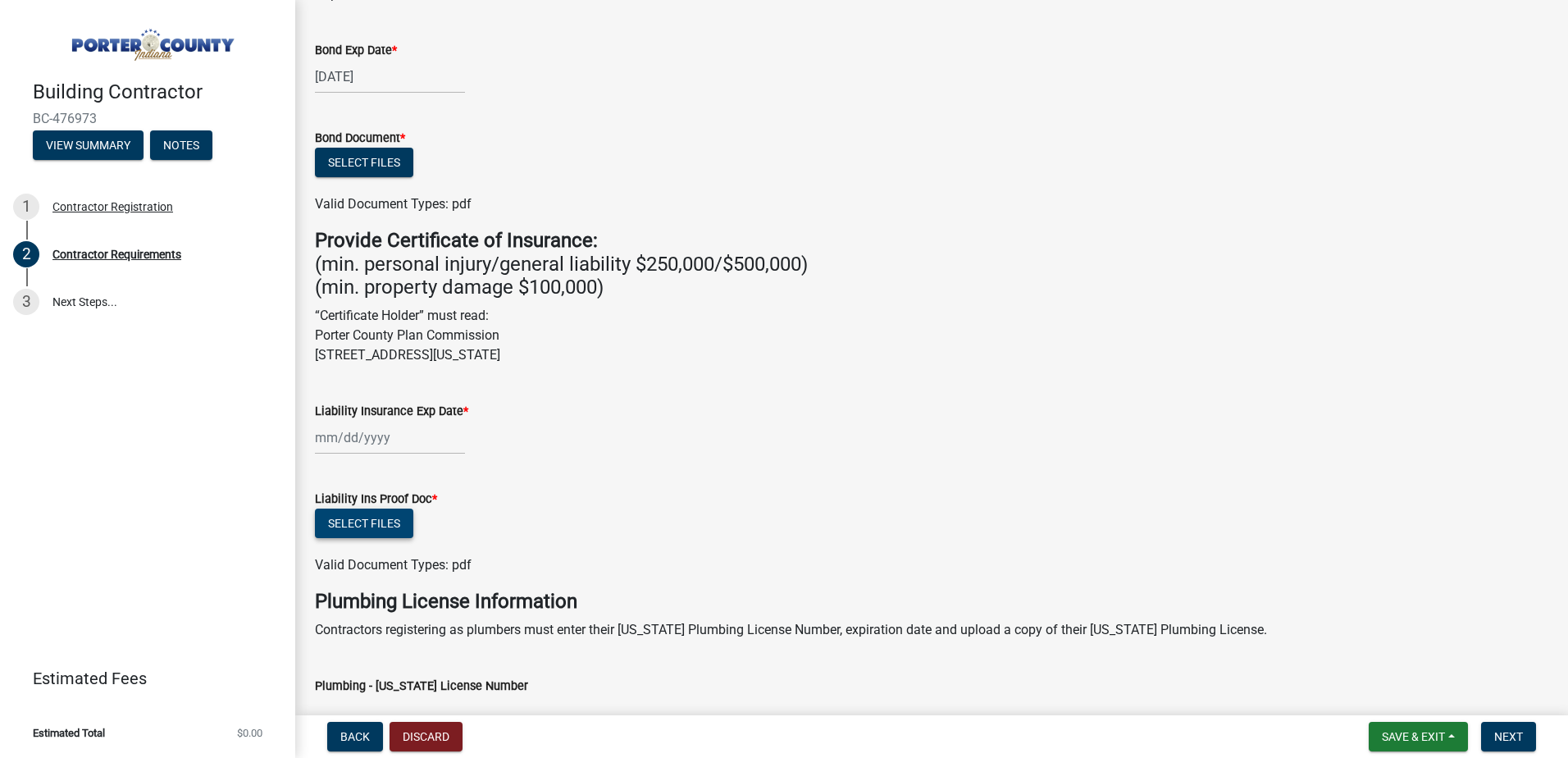
click at [359, 522] on button "Select files" at bounding box center [364, 523] width 98 height 29
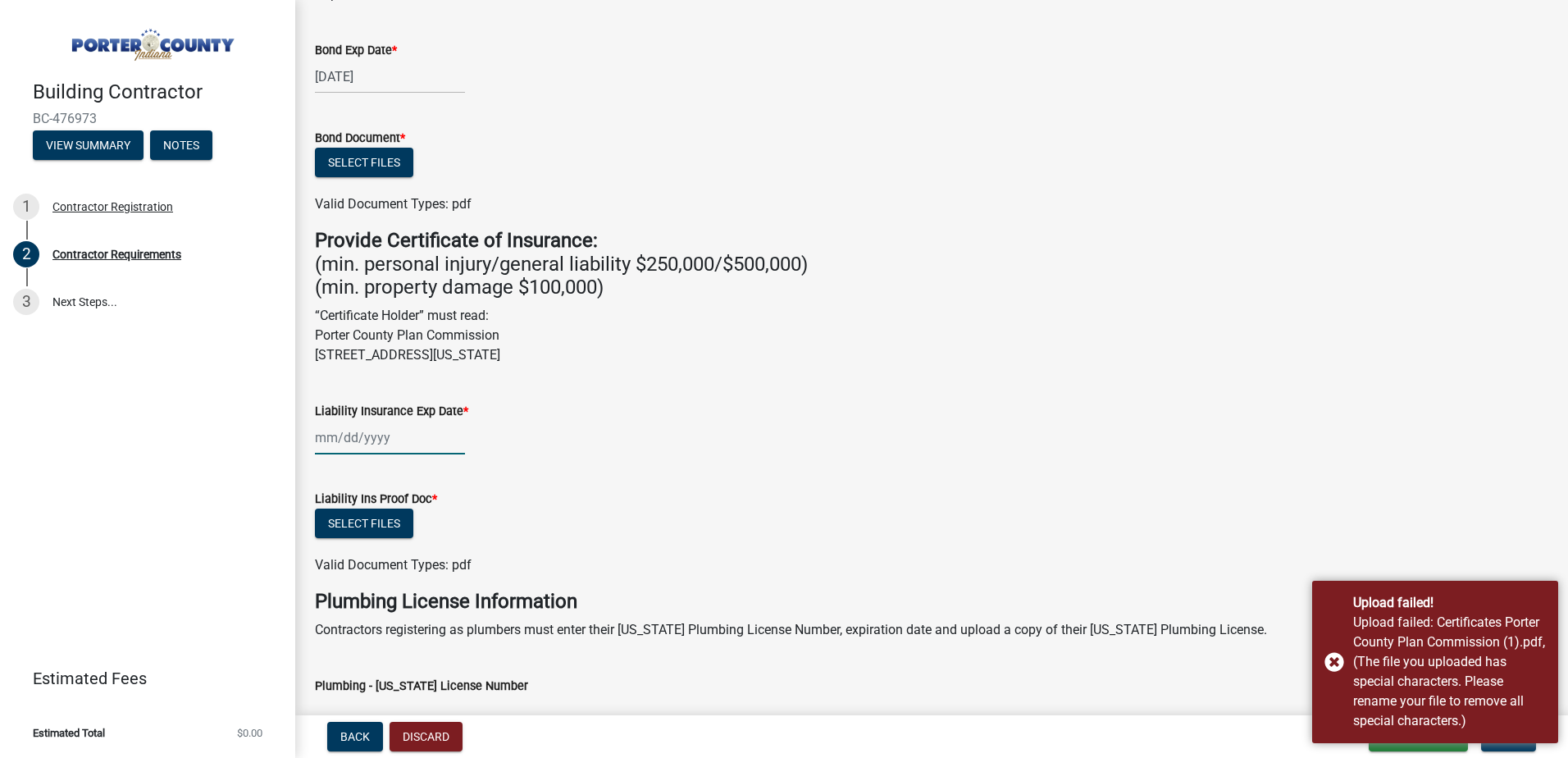
click at [362, 427] on div at bounding box center [390, 437] width 150 height 34
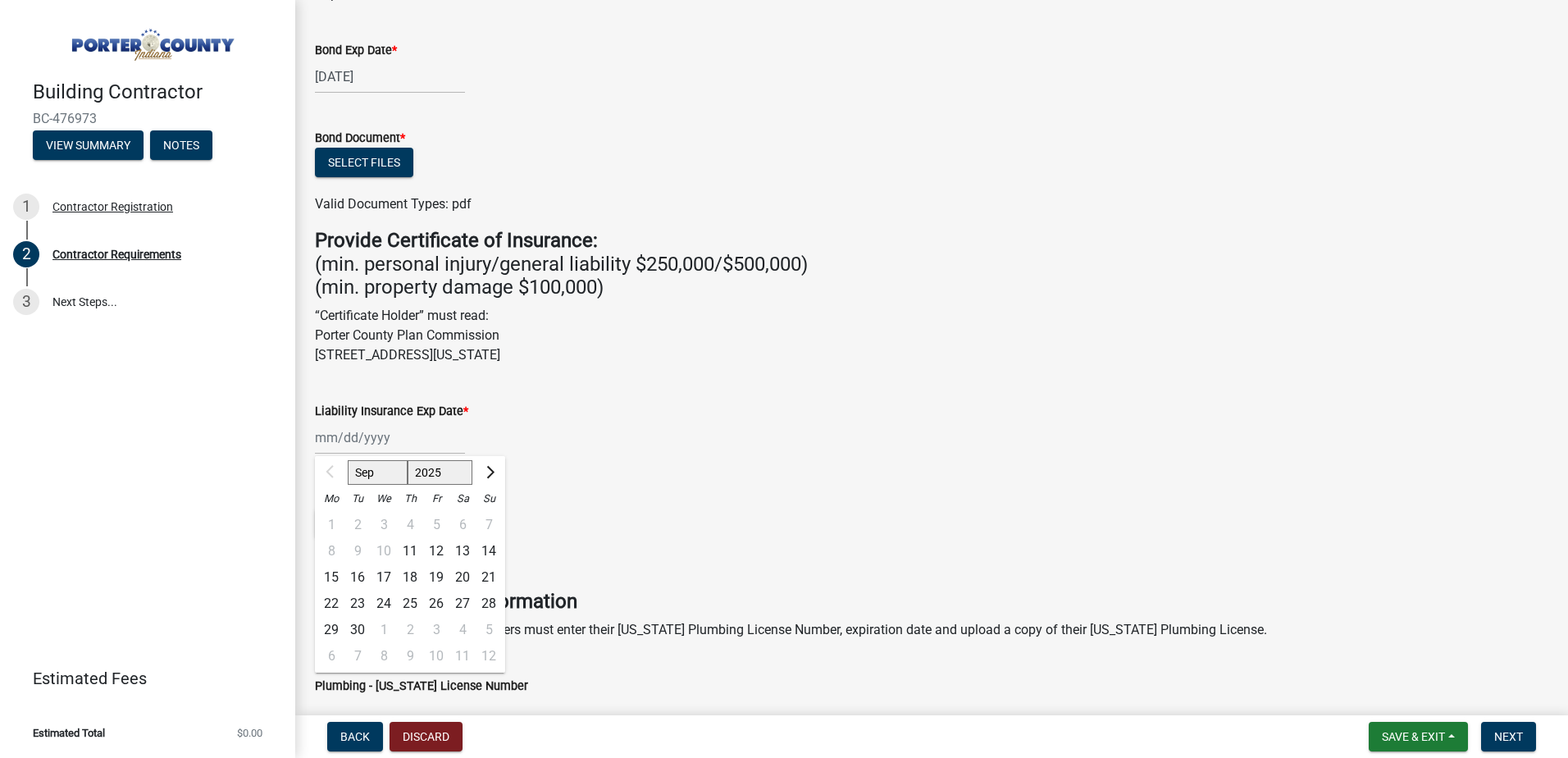
click at [374, 468] on select "Sep Oct Nov Dec" at bounding box center [377, 472] width 60 height 24
click at [598, 442] on div "Sep Oct Nov [DATE] 2026 2027 2028 2029 2030 2031 2032 2033 2034 2035 2036 2037 …" at bounding box center [932, 437] width 1233 height 34
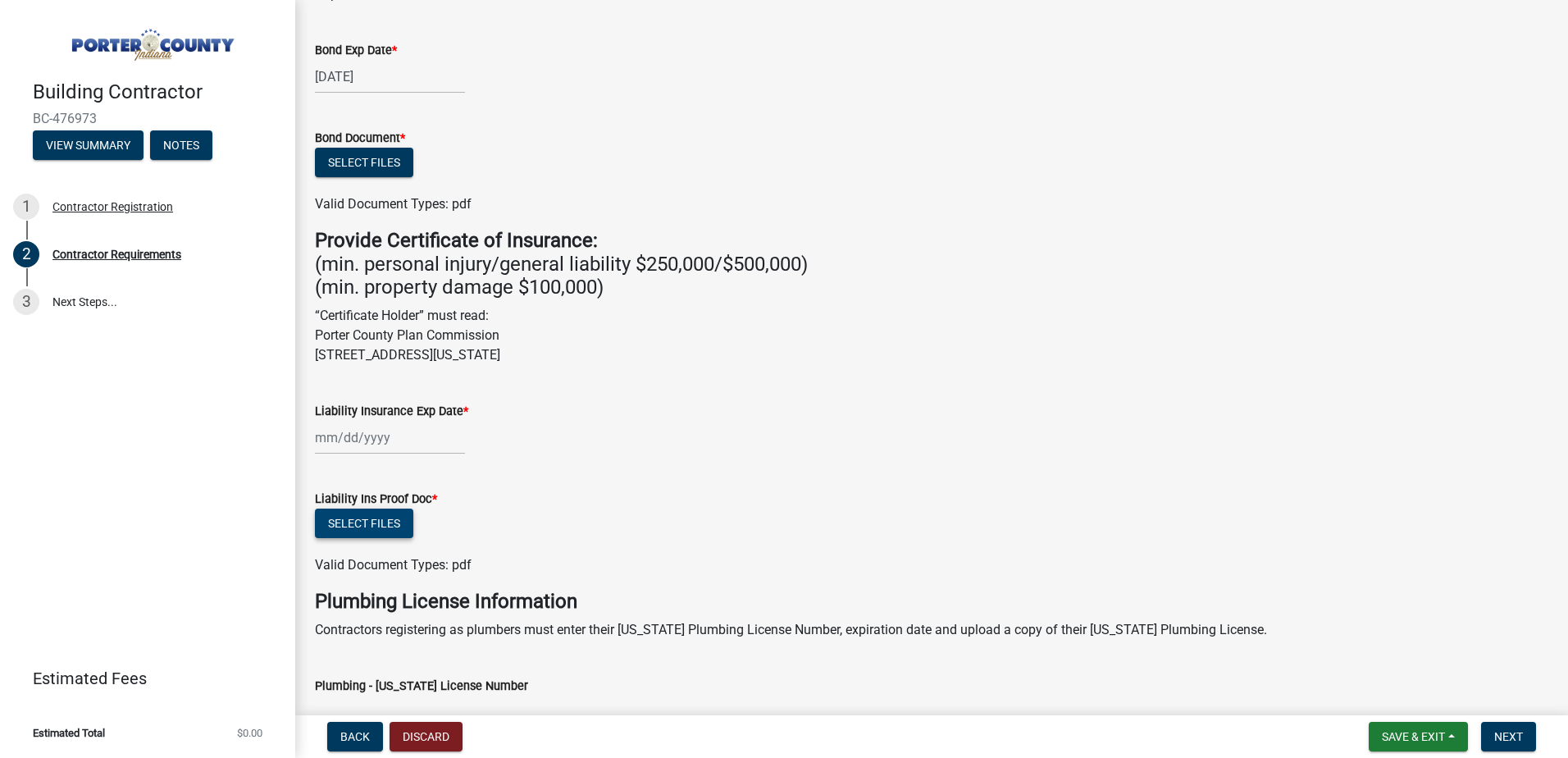
click at [348, 520] on button "Select files" at bounding box center [364, 523] width 98 height 29
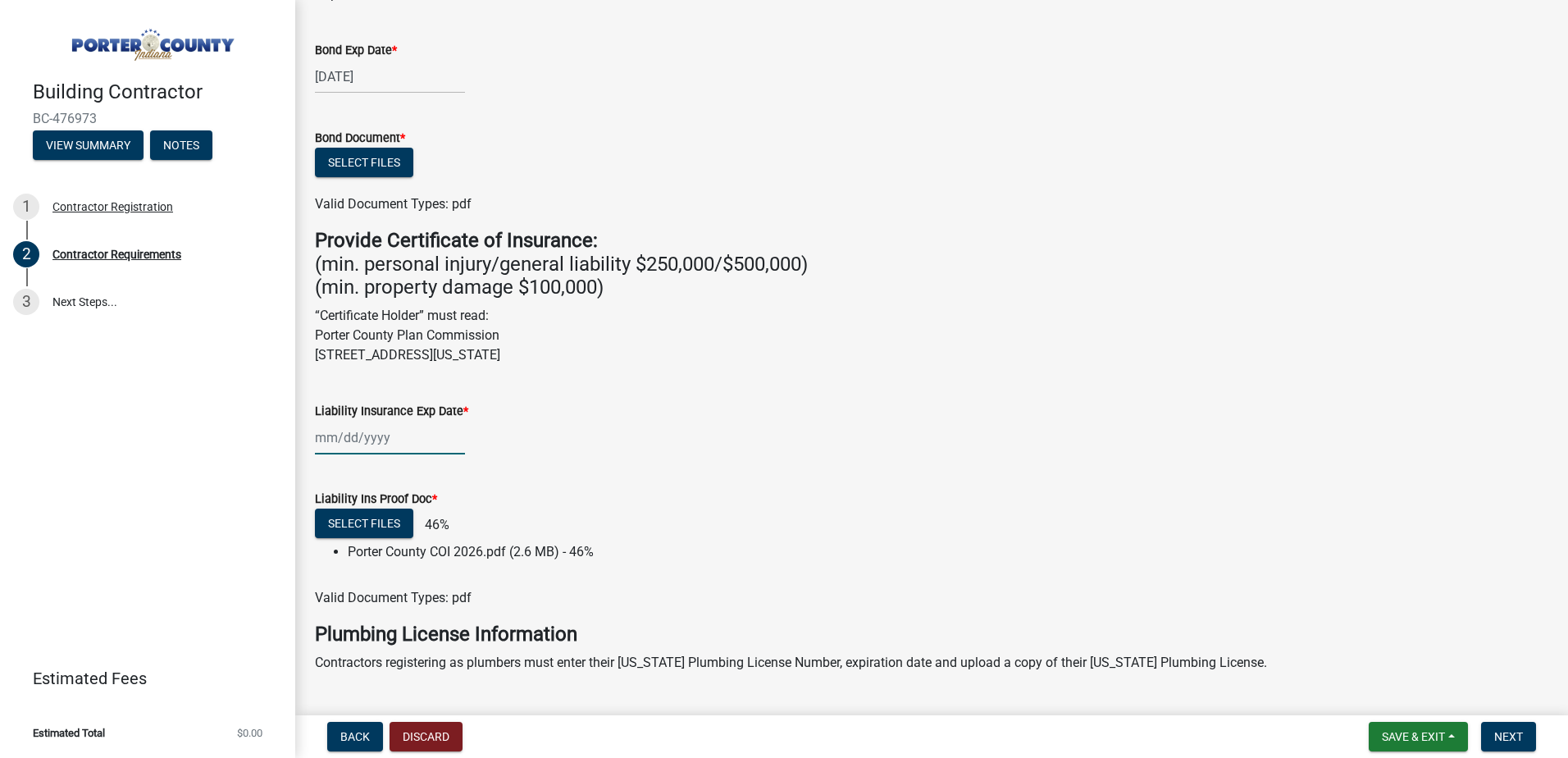
click at [346, 437] on div at bounding box center [390, 437] width 150 height 34
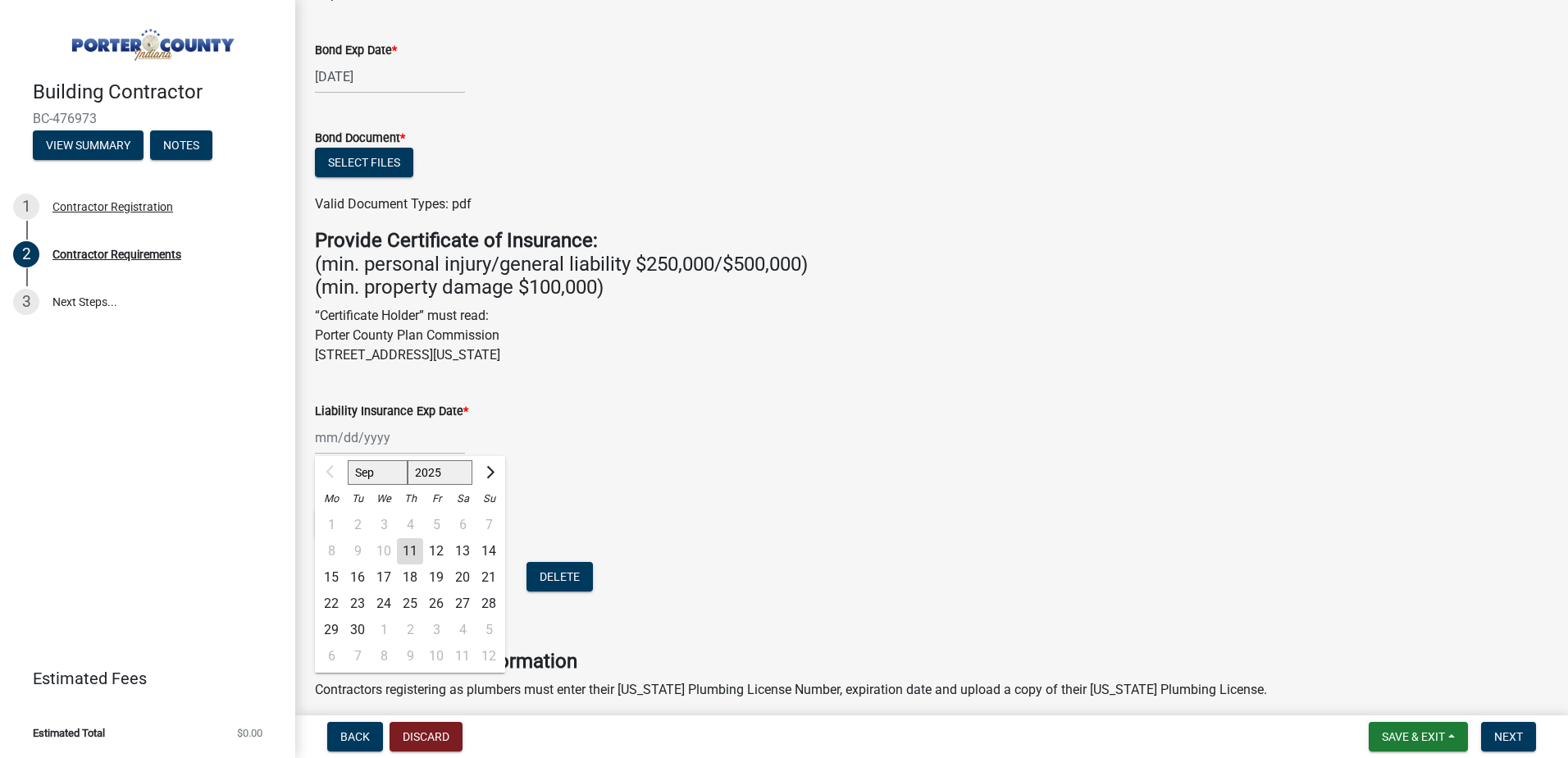
click at [366, 472] on select "Sep Oct Nov Dec" at bounding box center [377, 472] width 60 height 24
click at [425, 473] on select "2025 2026 2027 2028 2029 2030 2031 2032 2033 2034 2035 2036 2037 2038 2039 2040…" at bounding box center [440, 472] width 65 height 24
select select "2026"
click at [408, 460] on select "2025 2026 2027 2028 2029 2030 2031 2032 2033 2034 2035 2036 2037 2038 2039 2040…" at bounding box center [440, 472] width 65 height 24
click at [369, 478] on select "Jan Feb Mar Apr May Jun [DATE] Aug Sep Oct Nov Dec" at bounding box center [380, 472] width 66 height 24
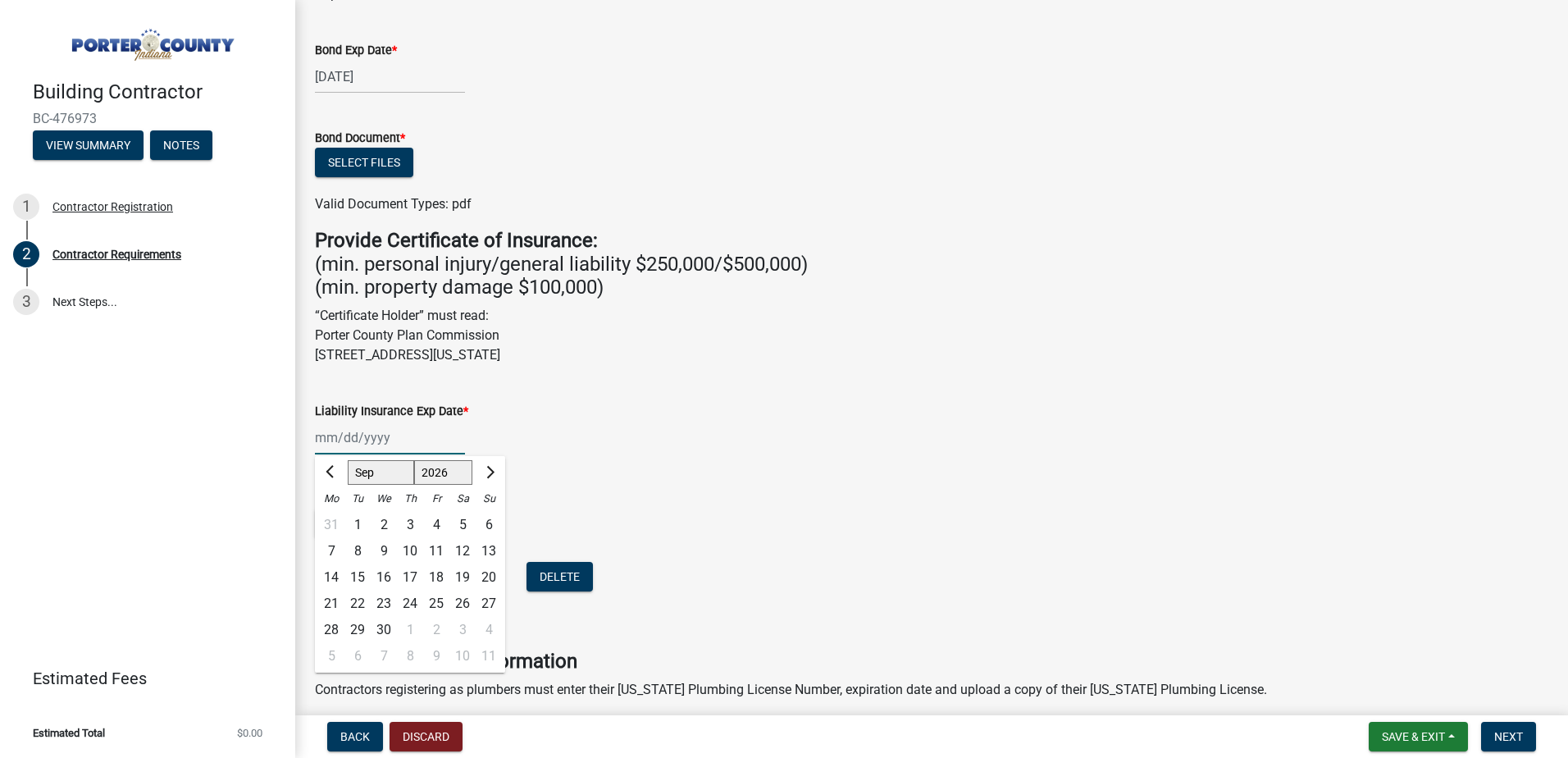
select select "5"
click at [347, 460] on select "Jan Feb Mar Apr May Jun [DATE] Aug Sep Oct Nov Dec" at bounding box center [380, 472] width 66 height 24
click at [467, 554] on div "9" at bounding box center [462, 551] width 26 height 26
type input "[DATE]"
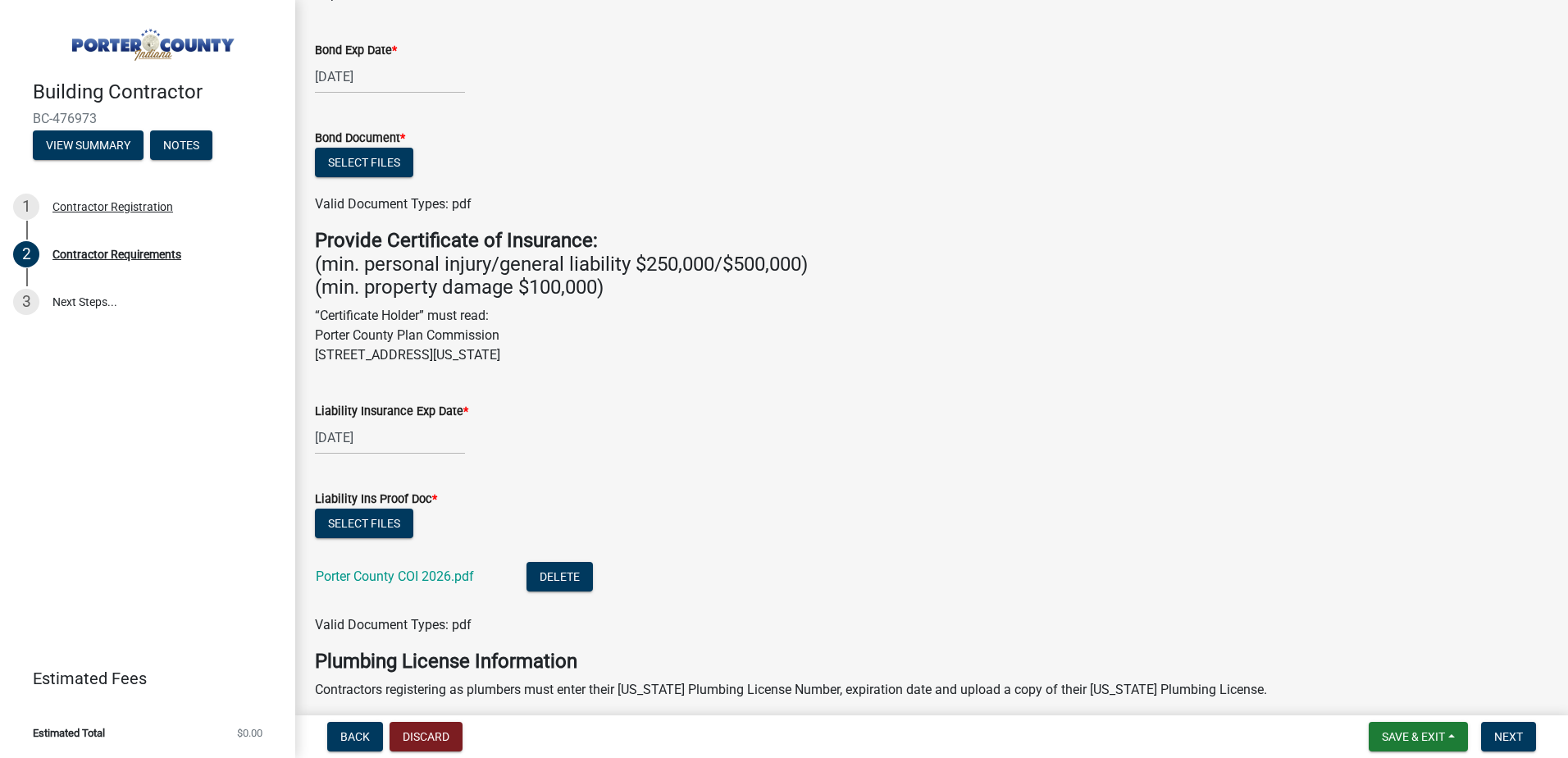
click at [709, 457] on wm-data-entity-input "Liability Insurance Exp Date * [DATE]" at bounding box center [932, 424] width 1233 height 91
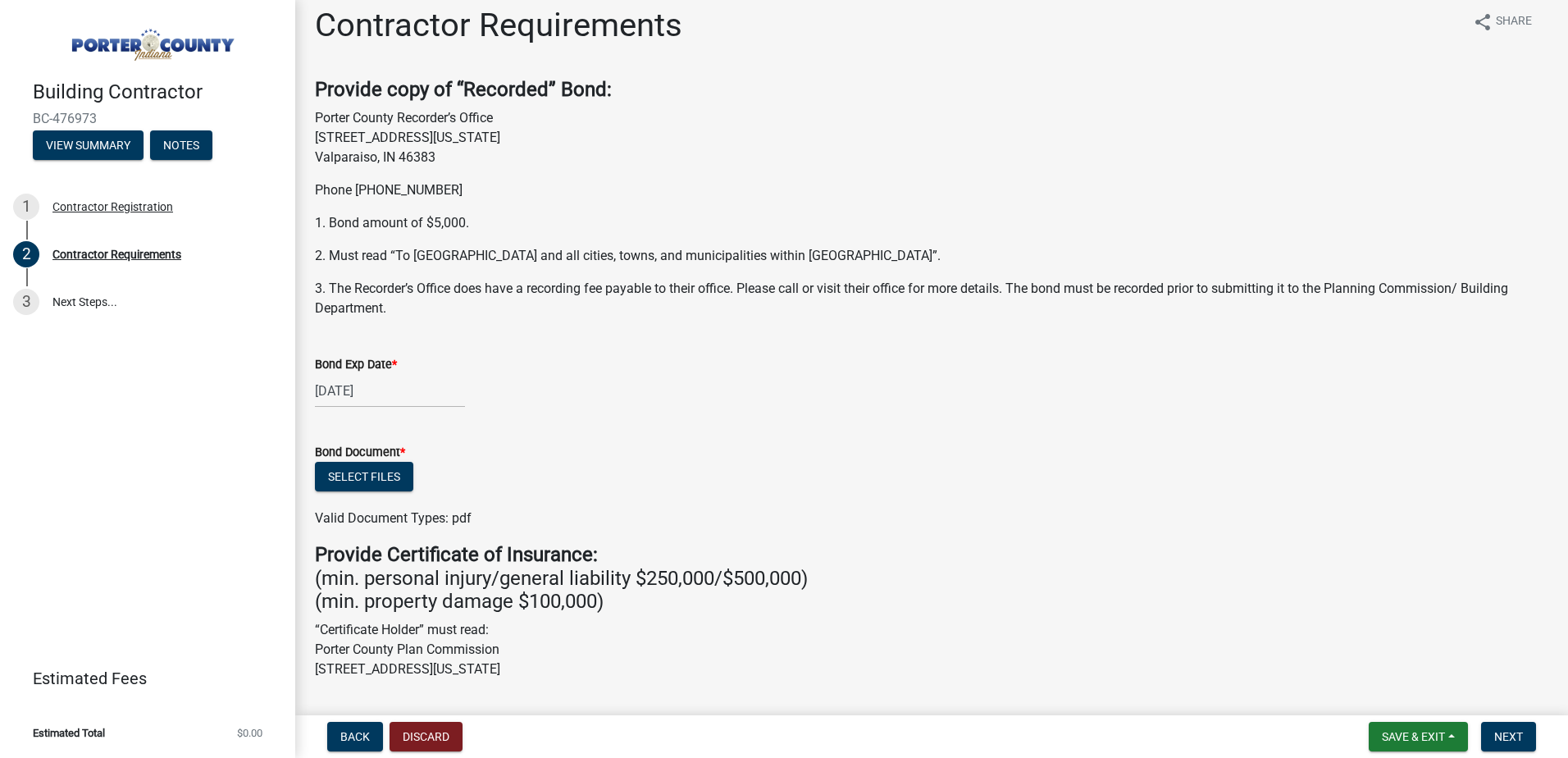
scroll to position [0, 0]
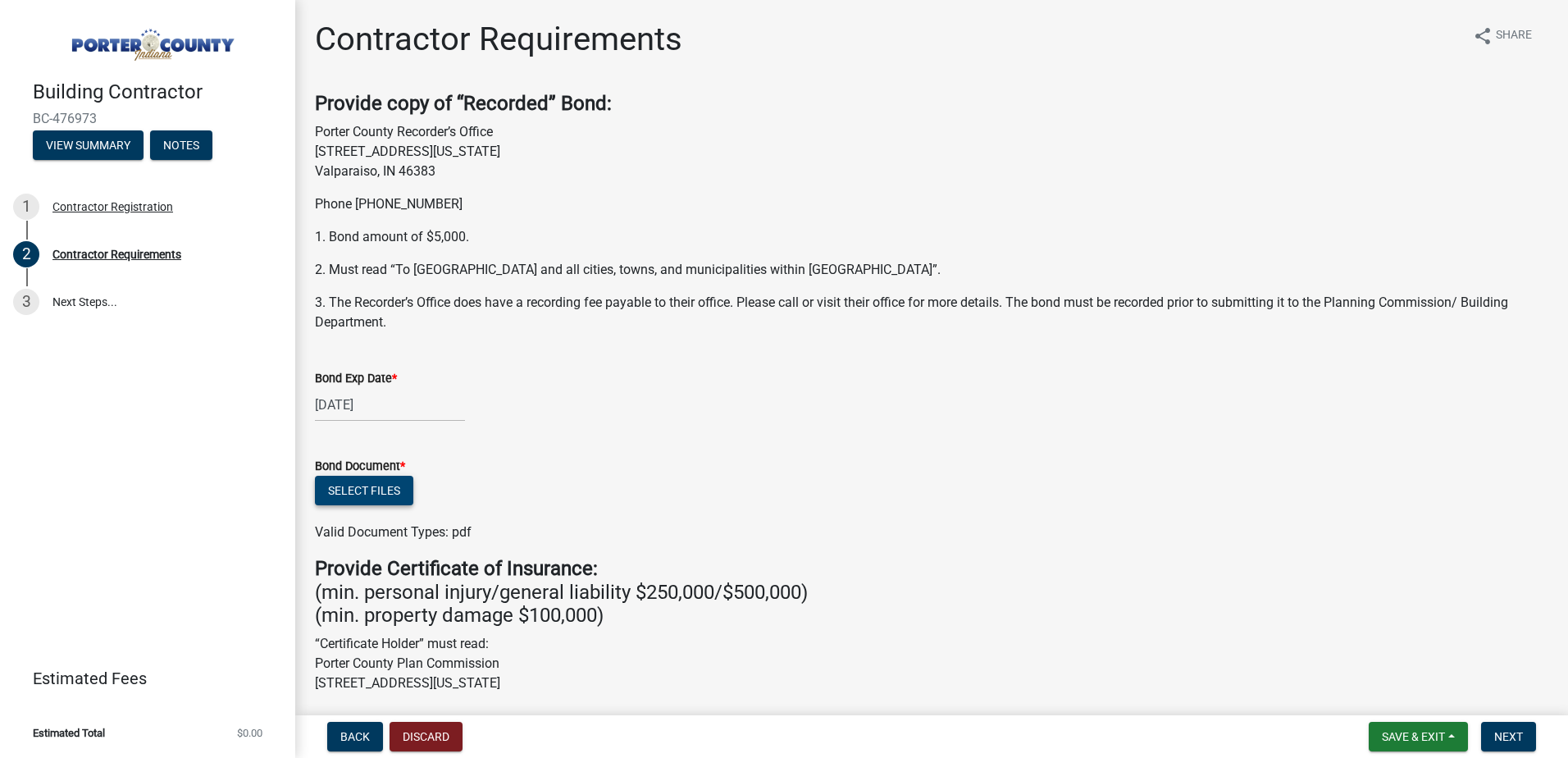
click at [364, 487] on button "Select files" at bounding box center [364, 490] width 98 height 29
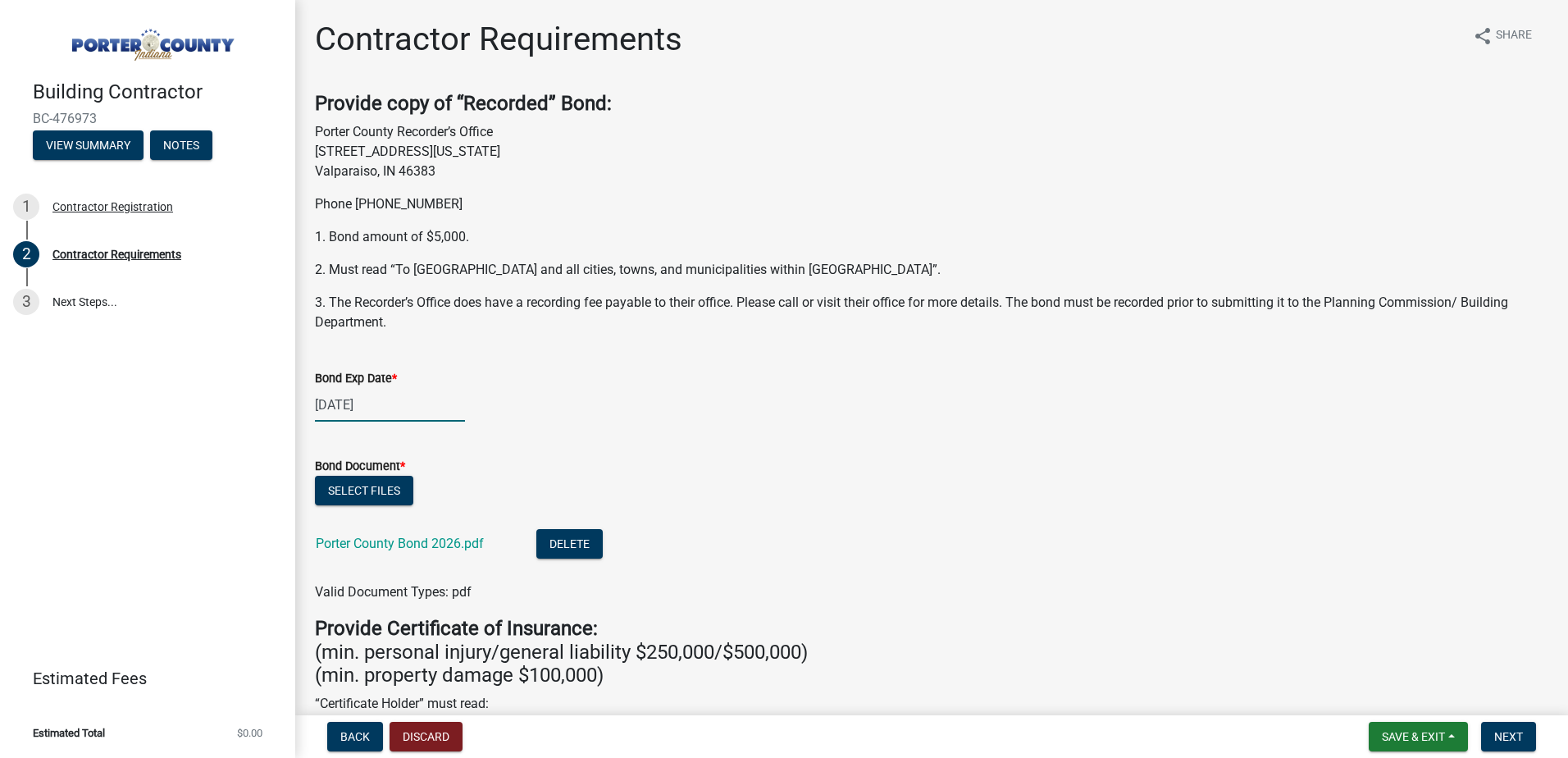
click at [349, 408] on div "[DATE]" at bounding box center [390, 405] width 150 height 34
select select "5"
select select "2026"
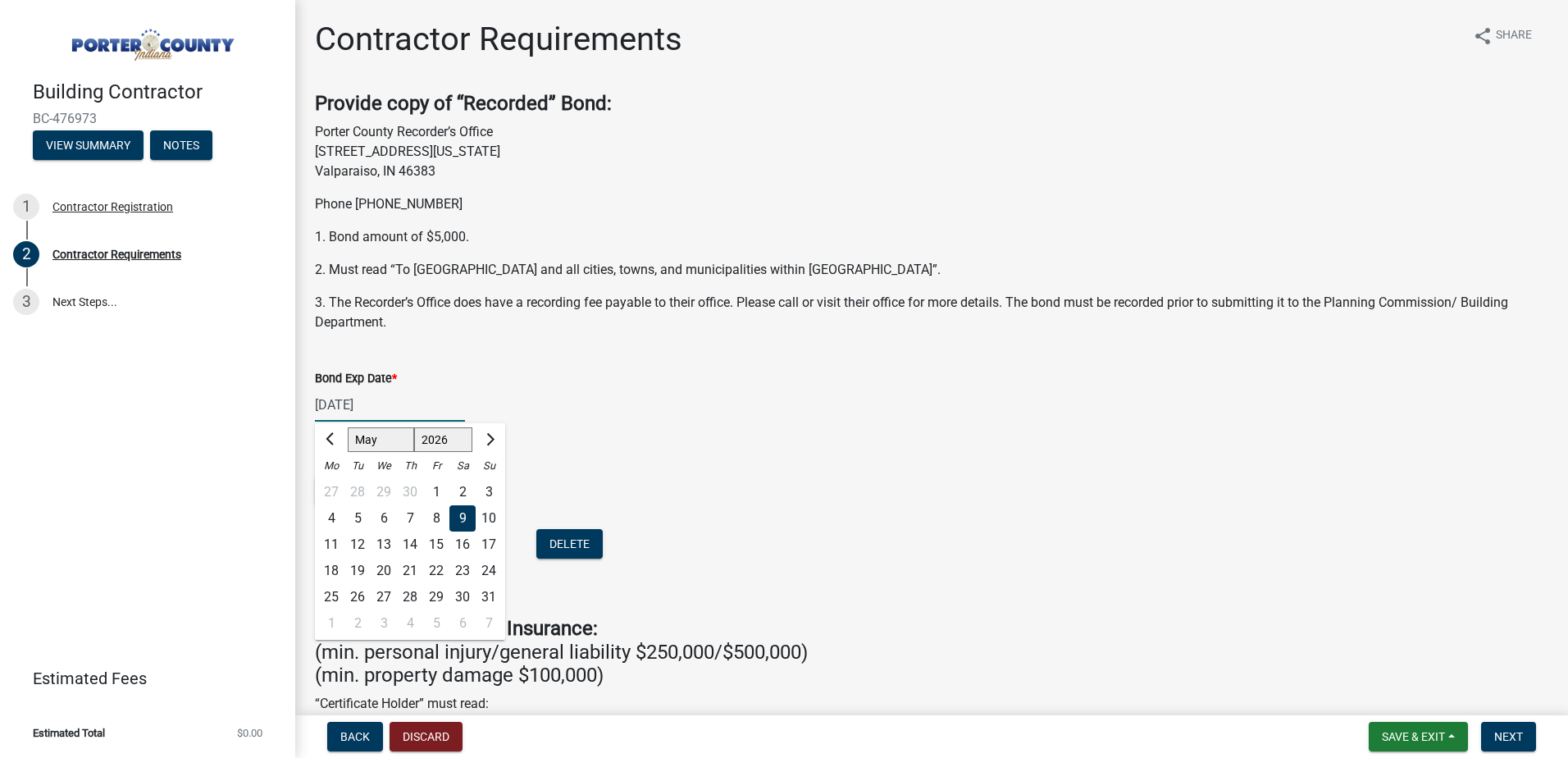
click at [384, 442] on select "Jan Feb Mar Apr May Jun [DATE] Aug Sep Oct Nov Dec" at bounding box center [380, 439] width 66 height 24
select select "4"
click at [347, 427] on select "Jan Feb Mar Apr May Jun [DATE] Aug Sep Oct Nov Dec" at bounding box center [380, 439] width 66 height 24
click at [458, 543] on div "18" at bounding box center [462, 544] width 26 height 26
type input "[DATE]"
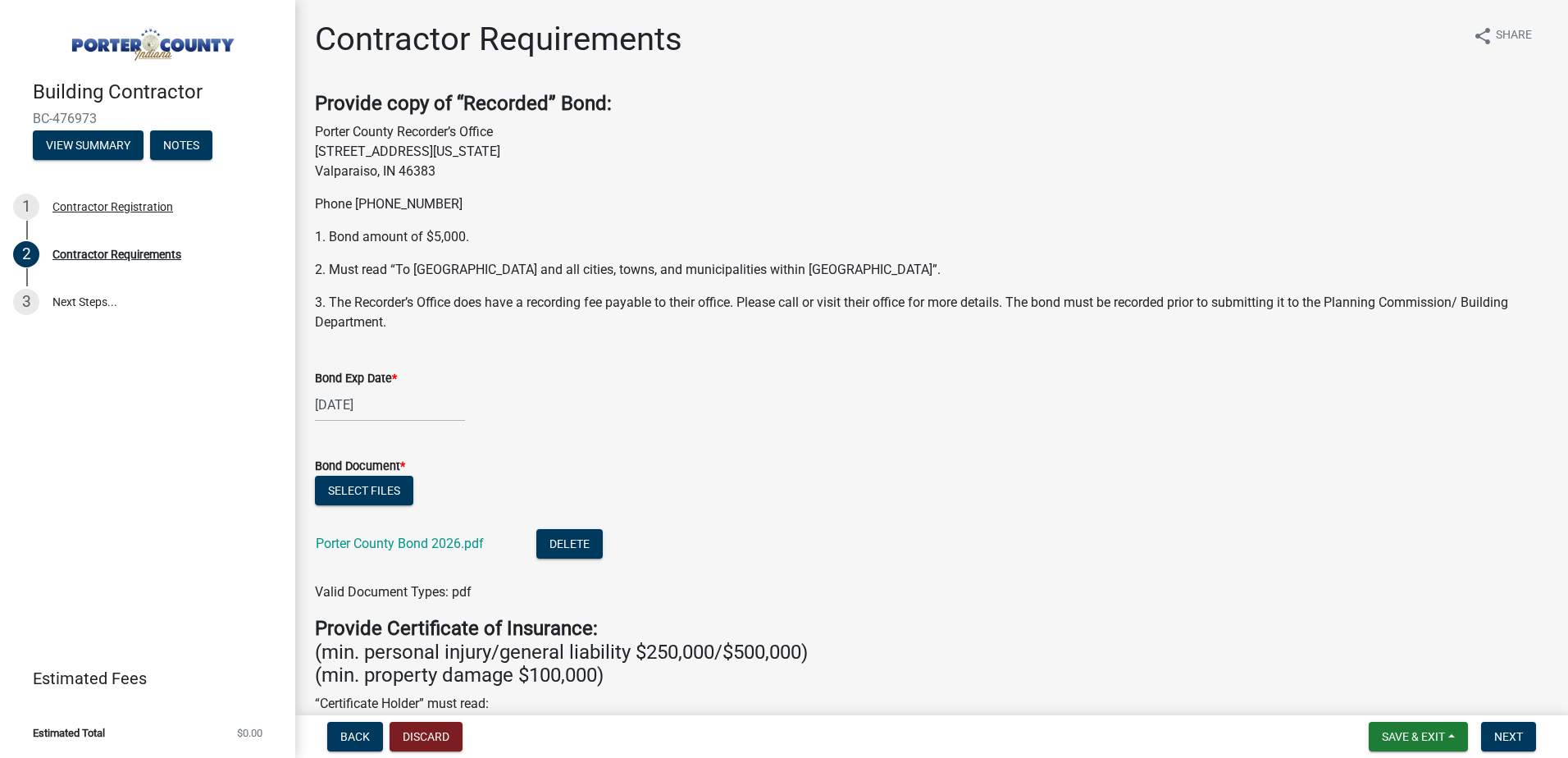
click at [629, 467] on div "Bond Document *" at bounding box center [932, 466] width 1233 height 19
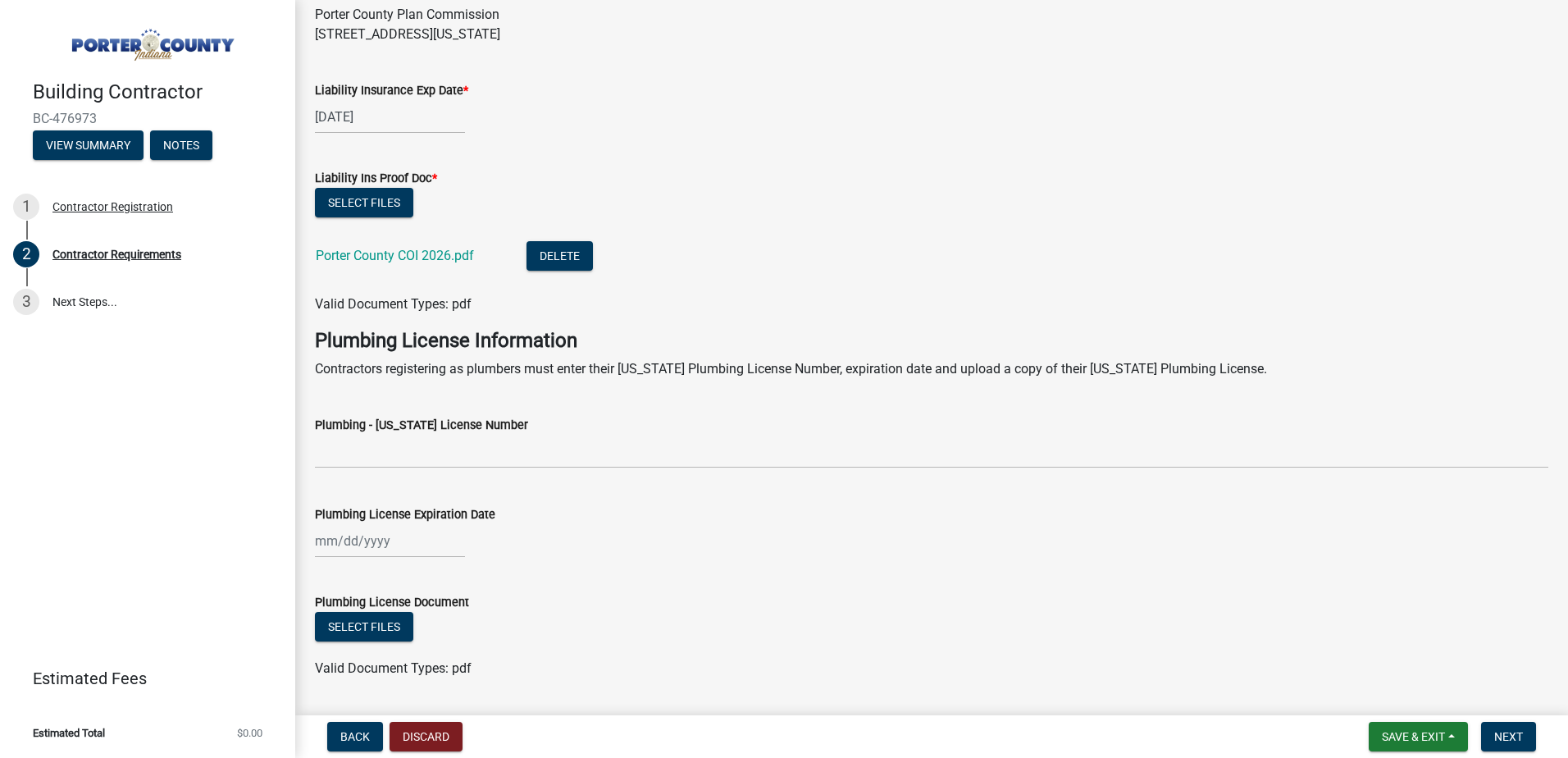
scroll to position [757, 0]
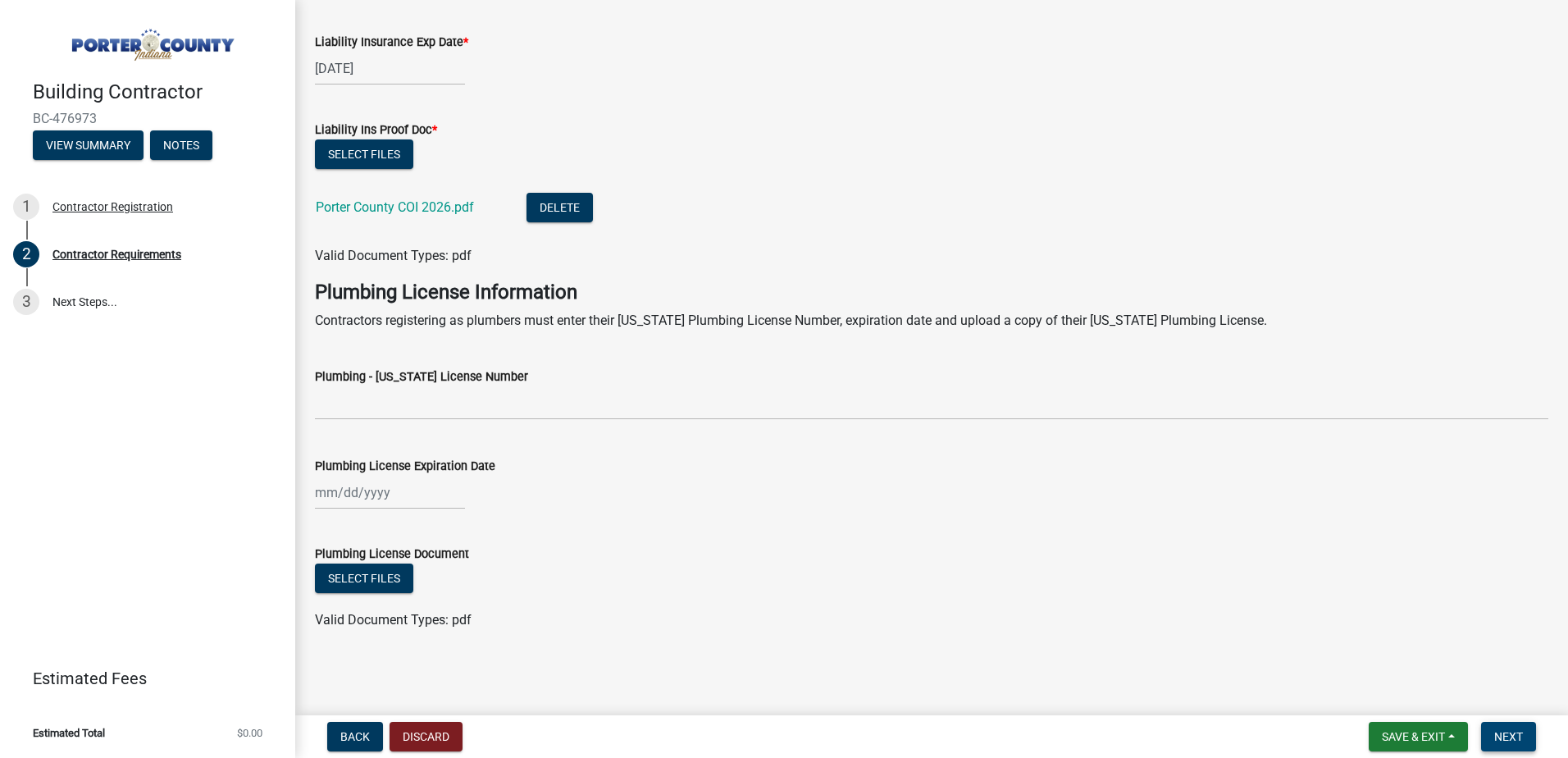
click at [1503, 724] on button "Next" at bounding box center [1508, 737] width 54 height 29
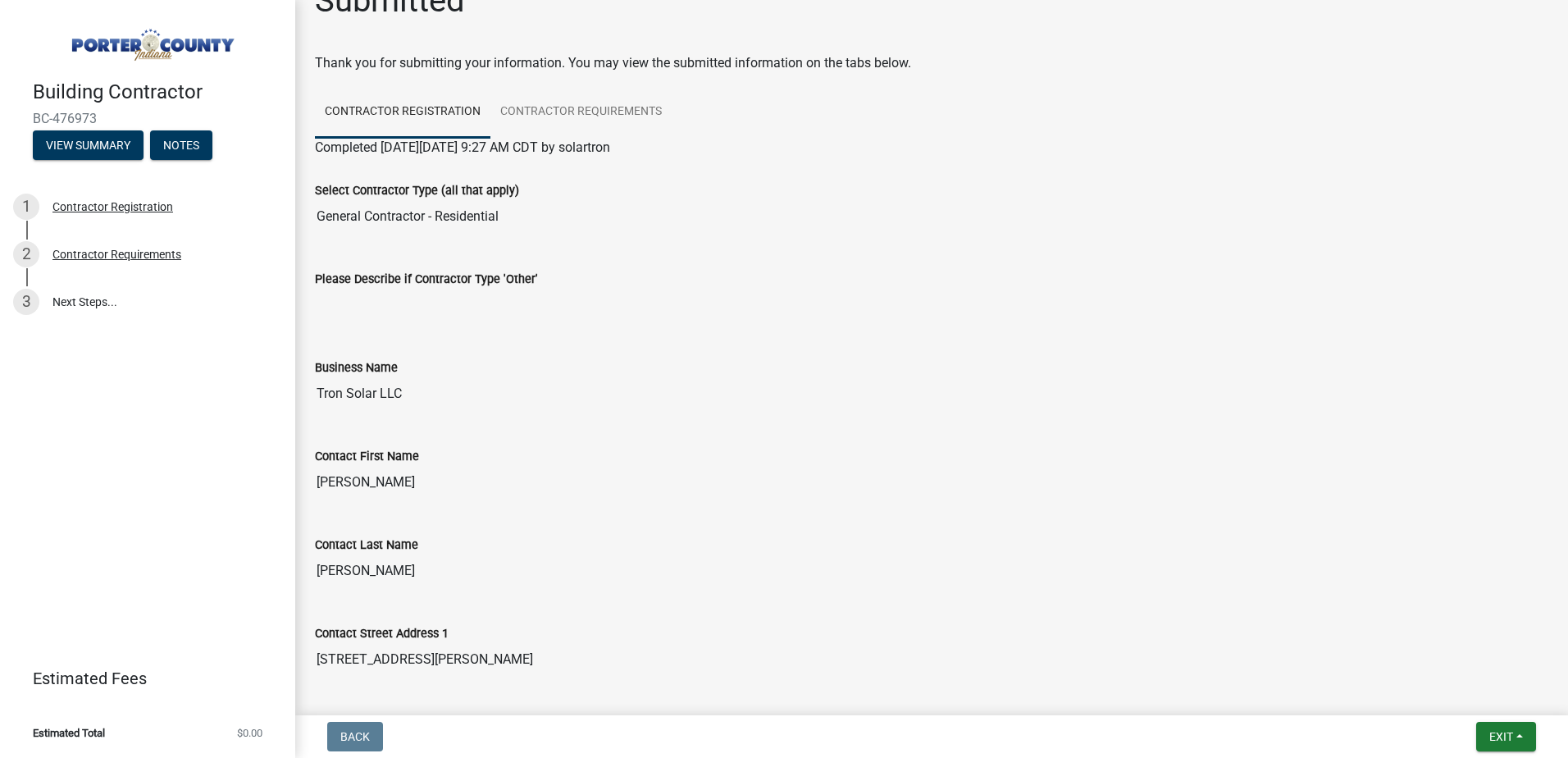
scroll to position [0, 0]
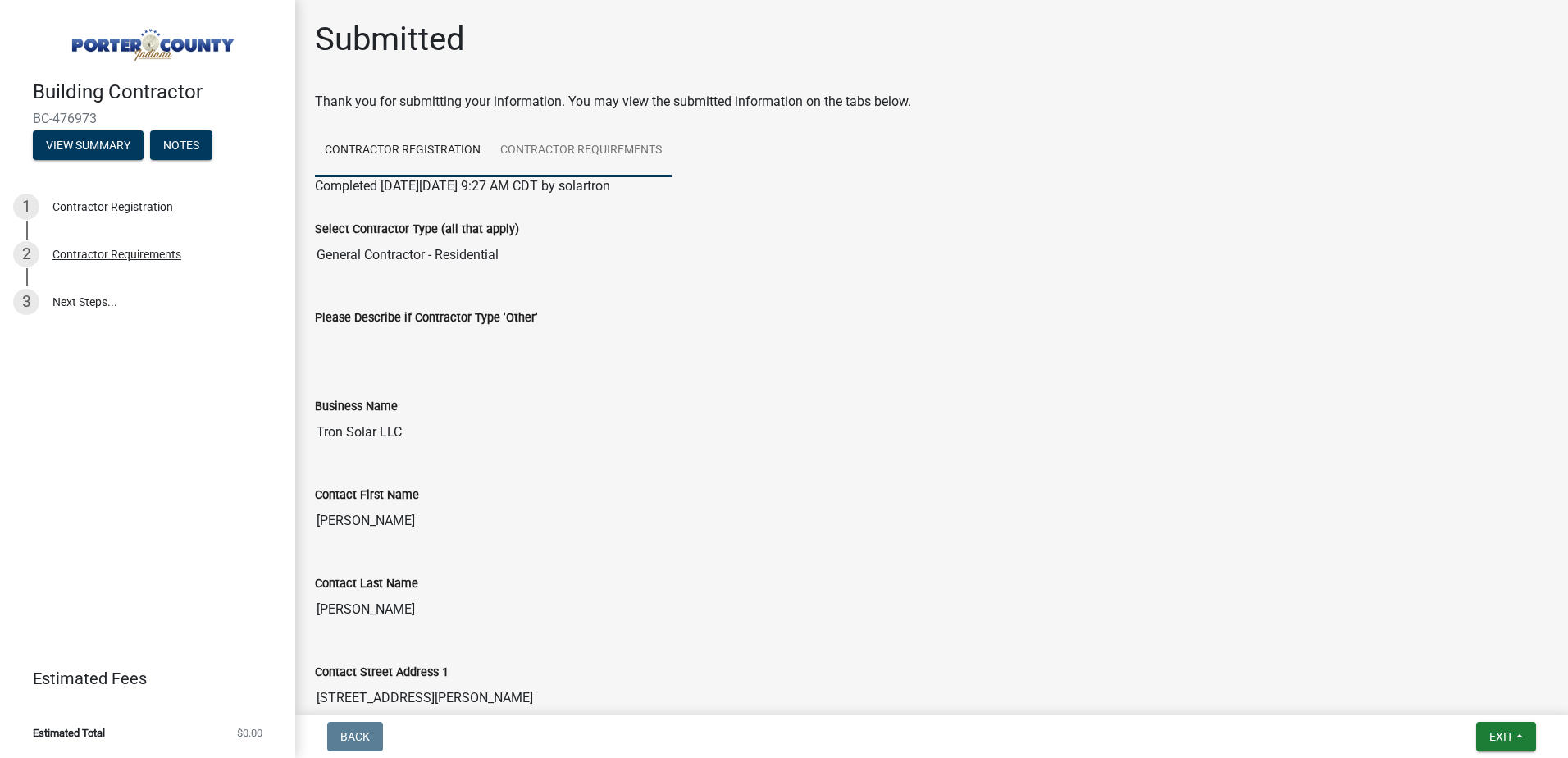
click at [593, 154] on link "Contractor Requirements" at bounding box center [581, 151] width 181 height 53
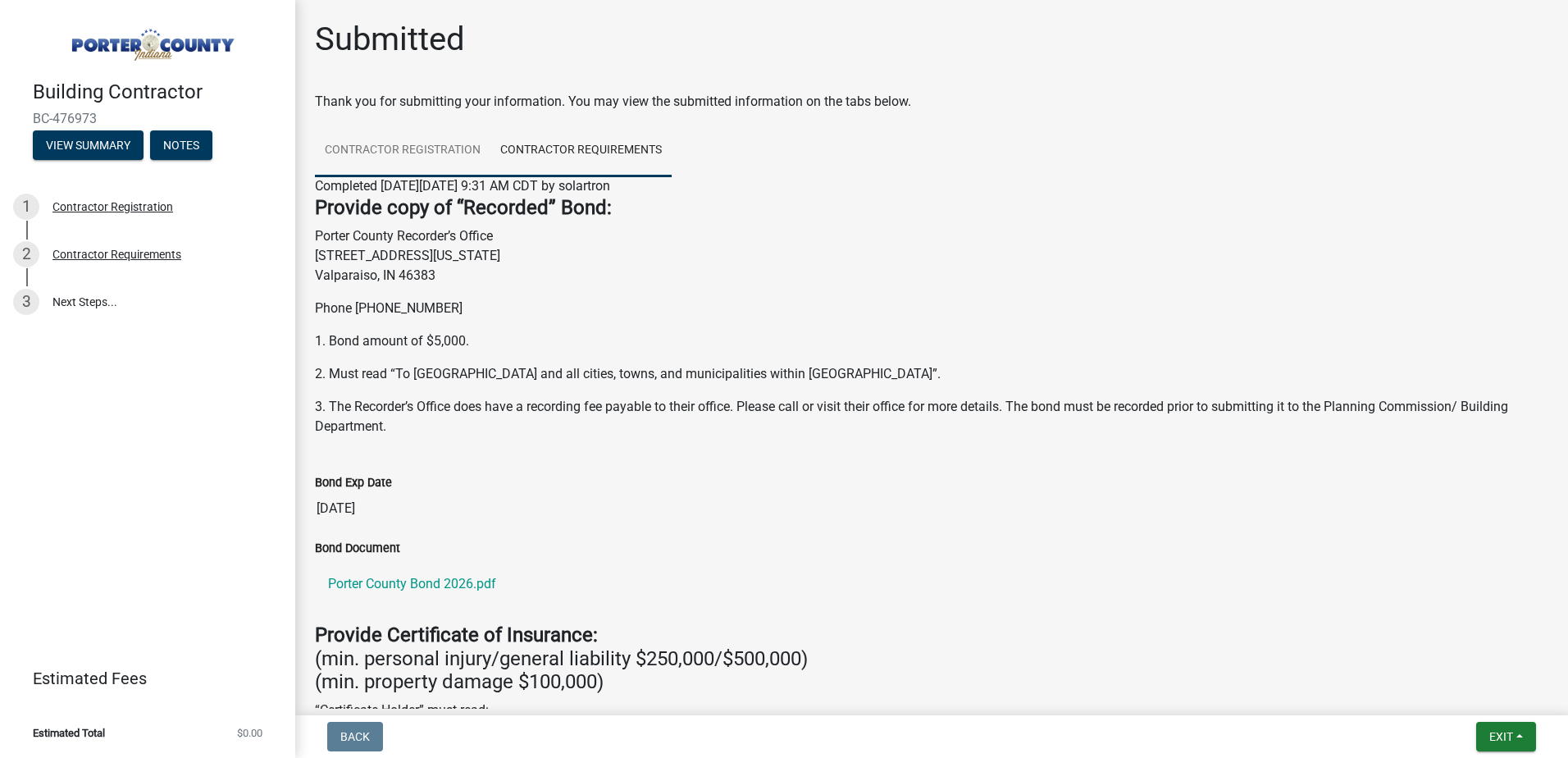
click at [385, 147] on link "Contractor Registration" at bounding box center [403, 151] width 175 height 53
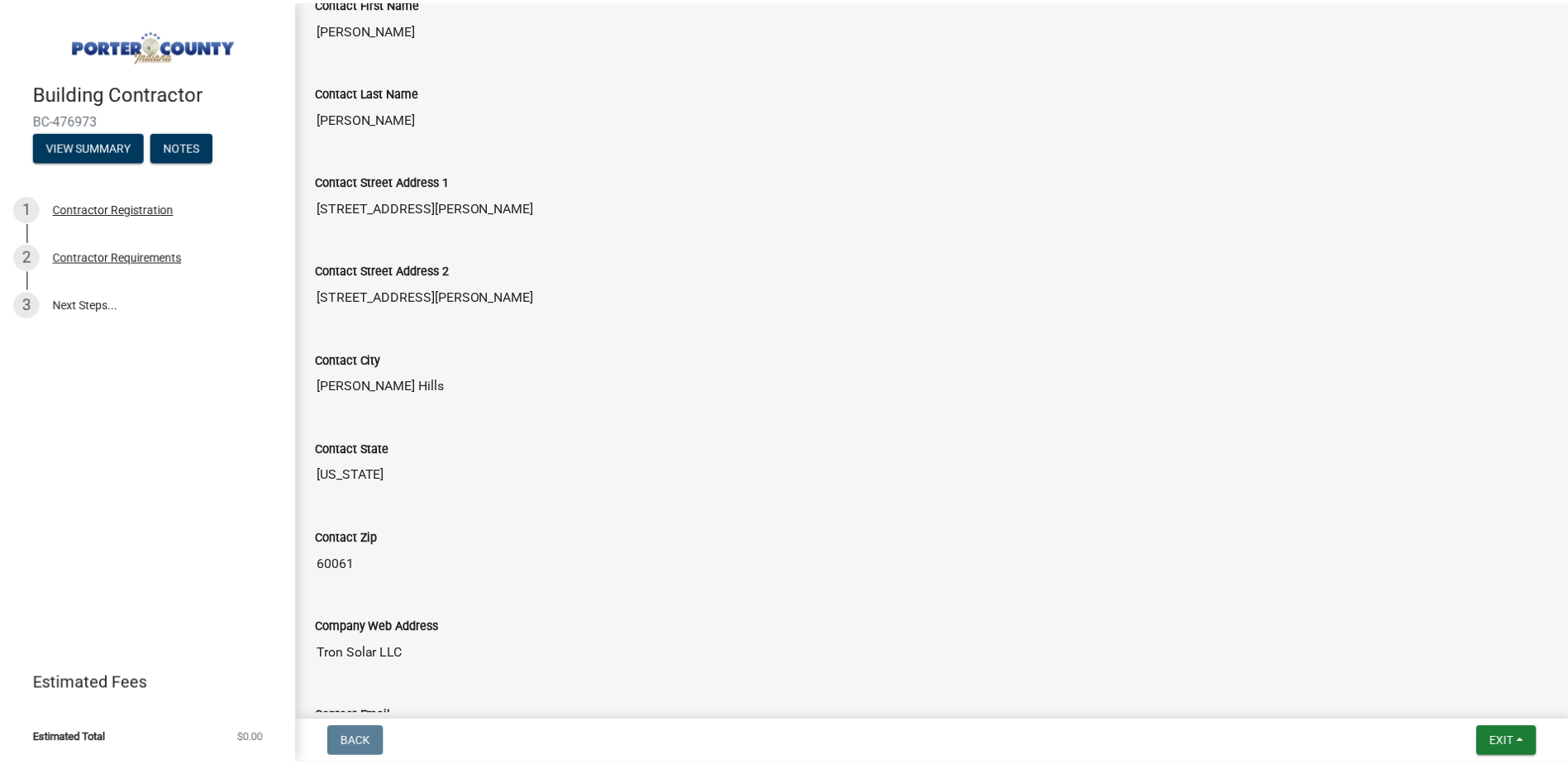
scroll to position [827, 0]
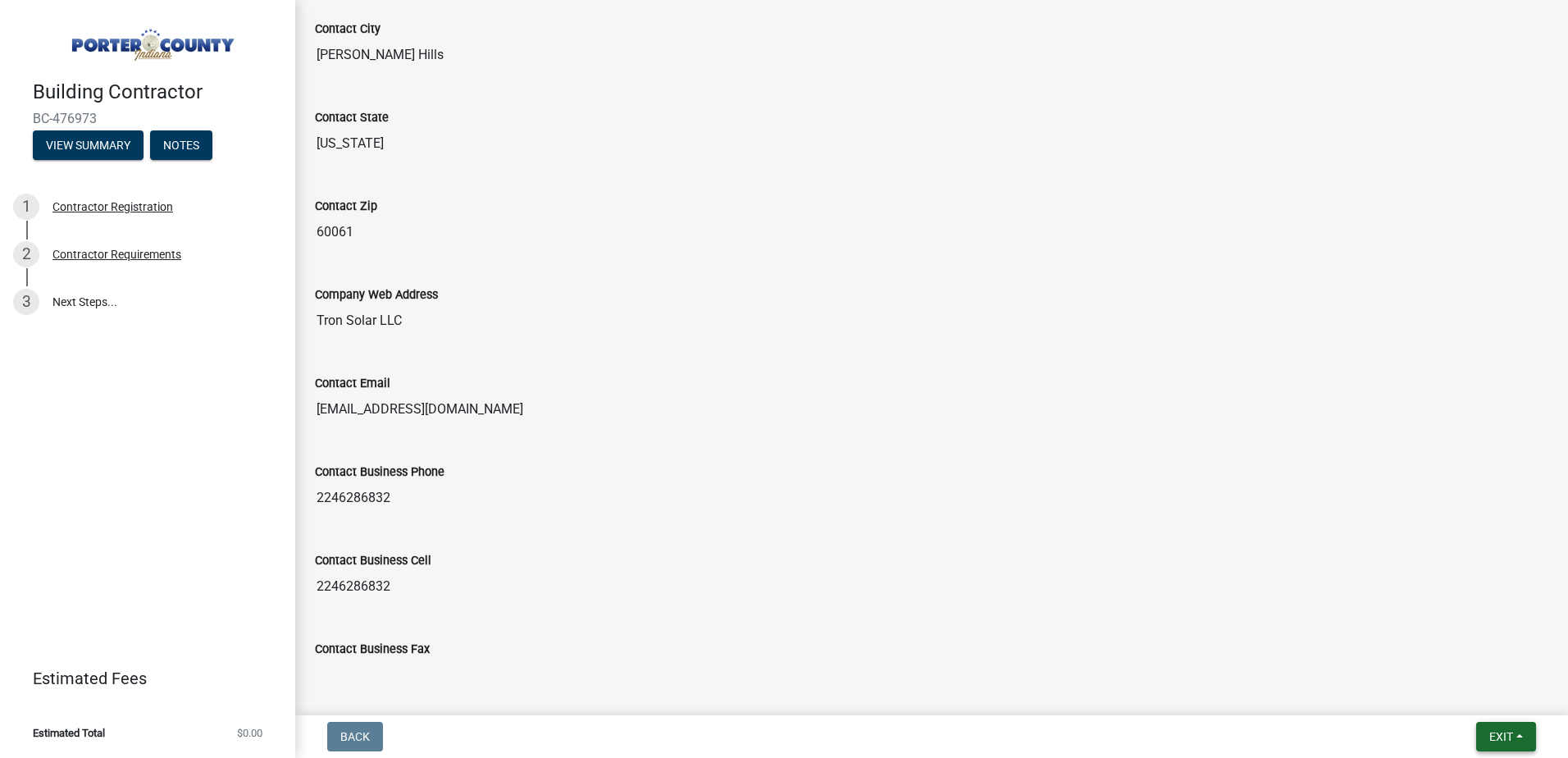
click at [1511, 734] on span "Exit" at bounding box center [1501, 736] width 23 height 13
click at [1471, 693] on button "Save & Exit" at bounding box center [1470, 694] width 131 height 39
